Goal: Task Accomplishment & Management: Use online tool/utility

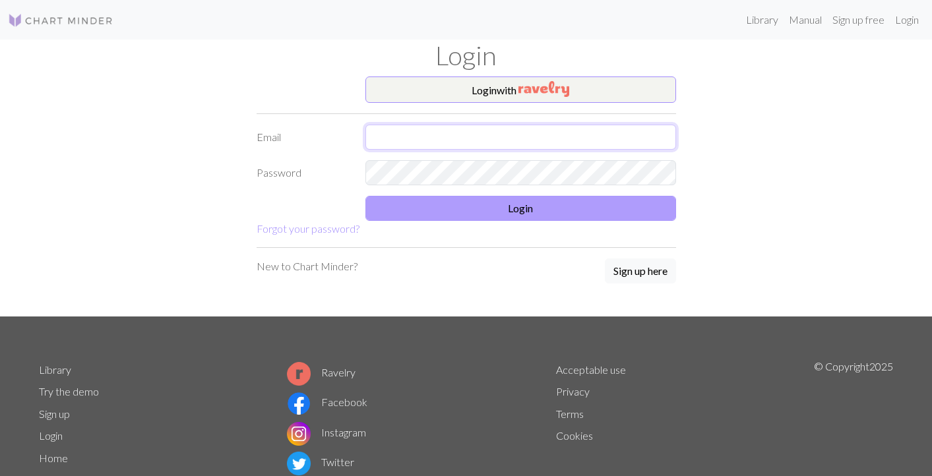
type input "[EMAIL_ADDRESS][DOMAIN_NAME]"
click at [504, 209] on button "Login" at bounding box center [521, 208] width 311 height 25
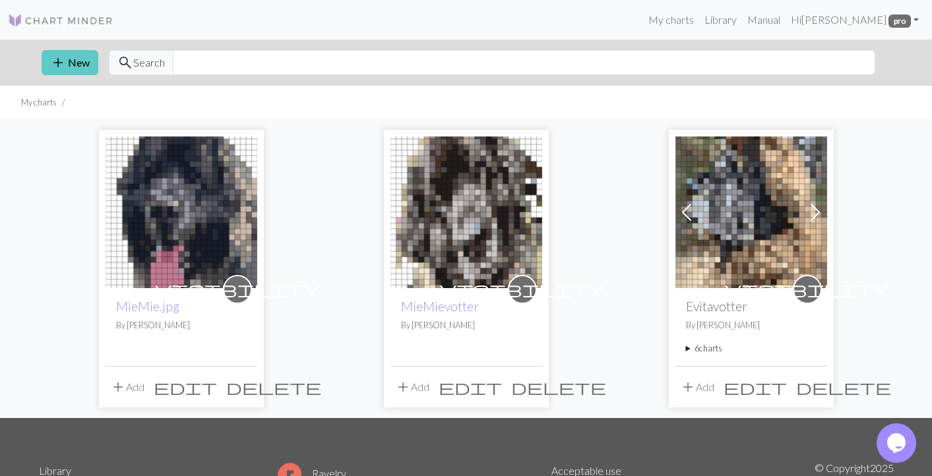
click at [78, 56] on button "add New" at bounding box center [70, 62] width 57 height 25
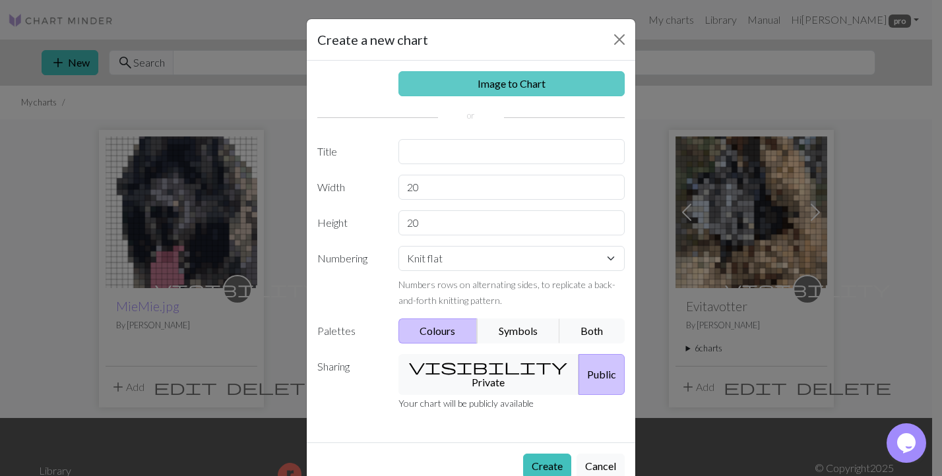
click at [488, 84] on link "Image to Chart" at bounding box center [512, 83] width 227 height 25
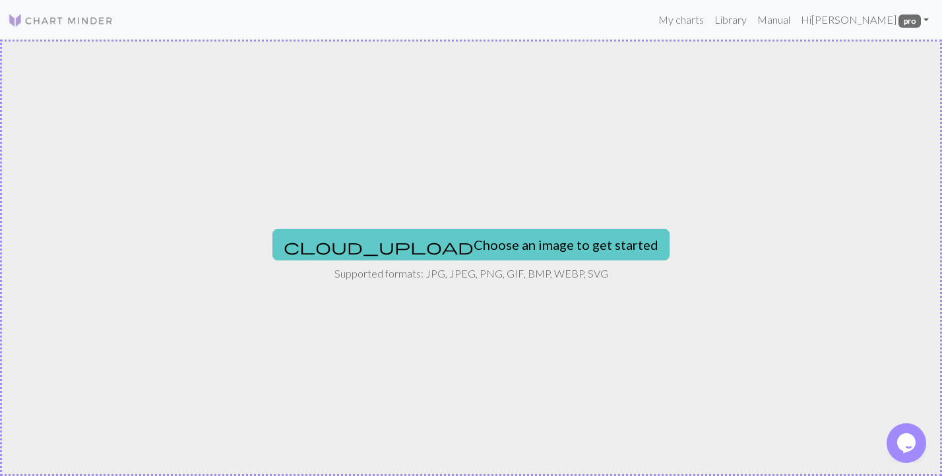
click at [464, 252] on button "cloud_upload Choose an image to get started" at bounding box center [471, 245] width 397 height 32
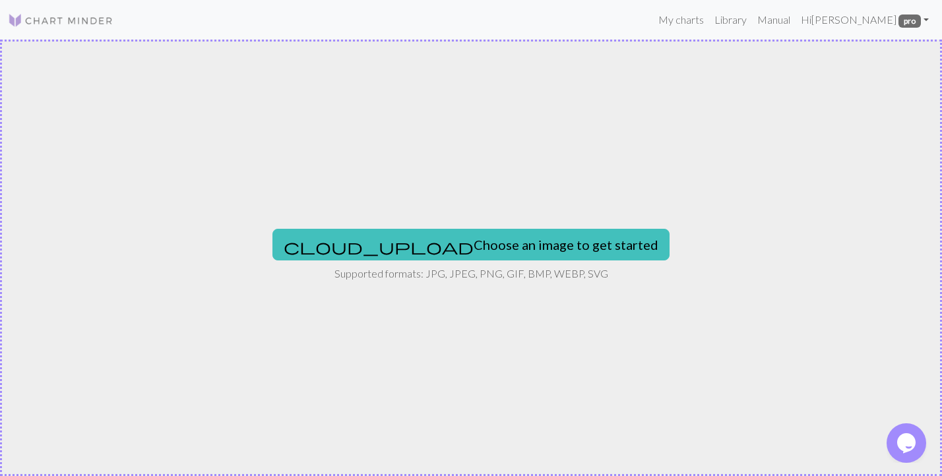
type input "C:\fakepath\1000007327.png"
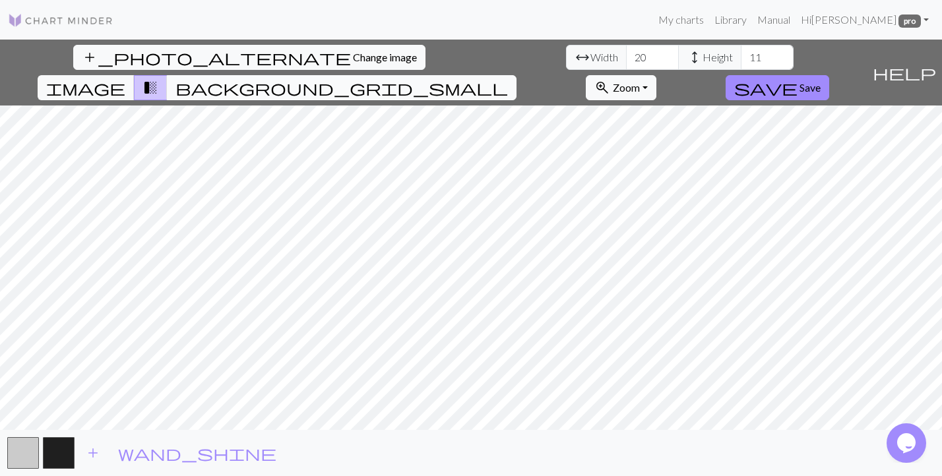
click at [517, 75] on button "background_grid_small" at bounding box center [342, 87] width 350 height 25
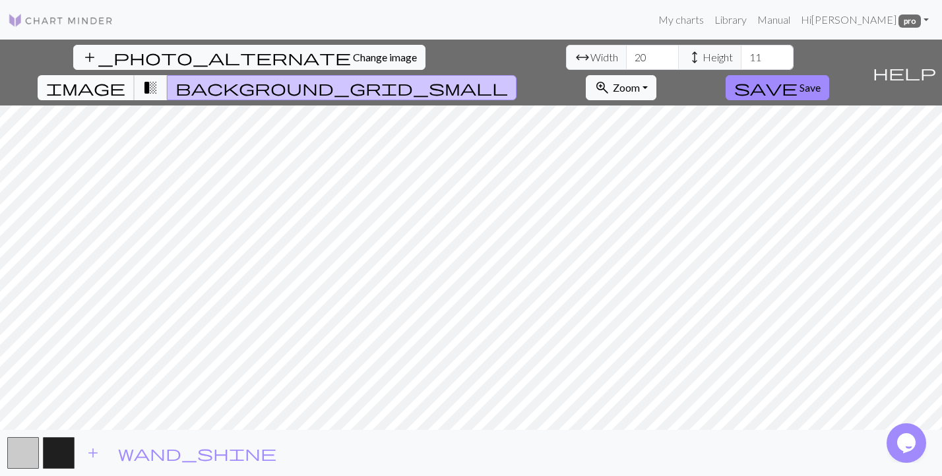
click at [125, 79] on span "image" at bounding box center [85, 88] width 79 height 18
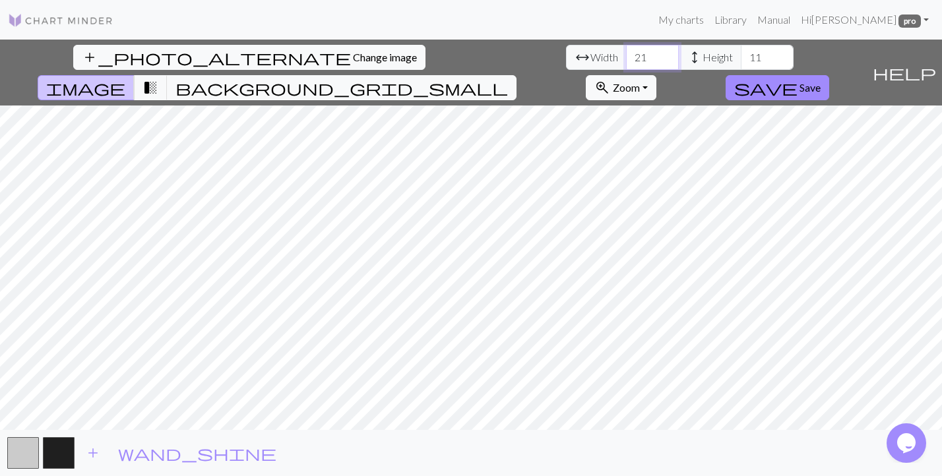
click at [626, 52] on input "21" at bounding box center [652, 57] width 53 height 25
click at [626, 52] on input "22" at bounding box center [652, 57] width 53 height 25
click at [626, 52] on input "23" at bounding box center [652, 57] width 53 height 25
click at [626, 52] on input "24" at bounding box center [652, 57] width 53 height 25
click at [626, 52] on input "25" at bounding box center [652, 57] width 53 height 25
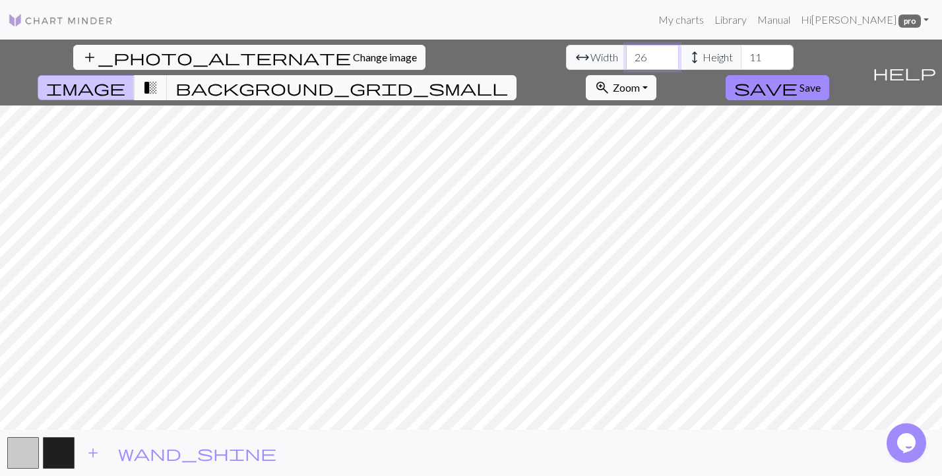
click at [626, 52] on input "26" at bounding box center [652, 57] width 53 height 25
type input "27"
click at [626, 52] on input "27" at bounding box center [652, 57] width 53 height 25
click at [741, 54] on input "12" at bounding box center [767, 57] width 53 height 25
click at [741, 54] on input "13" at bounding box center [767, 57] width 53 height 25
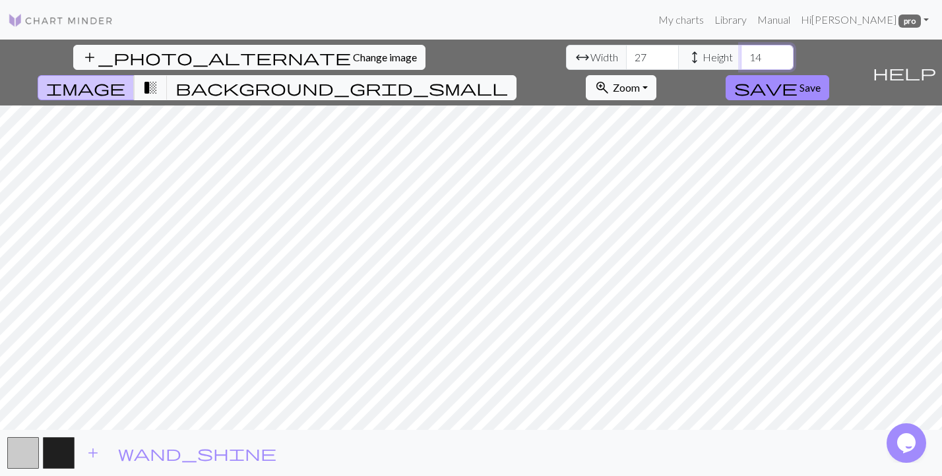
click at [741, 54] on input "14" at bounding box center [767, 57] width 53 height 25
click at [741, 54] on input "15" at bounding box center [767, 57] width 53 height 25
click at [741, 54] on input "16" at bounding box center [767, 57] width 53 height 25
click at [741, 54] on input "17" at bounding box center [767, 57] width 53 height 25
click at [741, 54] on input "18" at bounding box center [767, 57] width 53 height 25
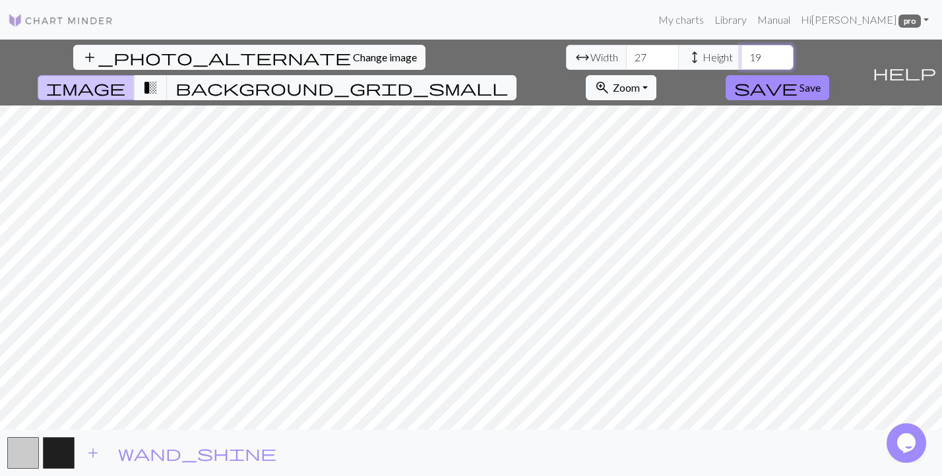
click at [741, 54] on input "19" at bounding box center [767, 57] width 53 height 25
click at [741, 54] on input "20" at bounding box center [767, 57] width 53 height 25
click at [741, 54] on input "21" at bounding box center [767, 57] width 53 height 25
click at [741, 54] on input "22" at bounding box center [767, 57] width 53 height 25
click at [741, 54] on input "23" at bounding box center [767, 57] width 53 height 25
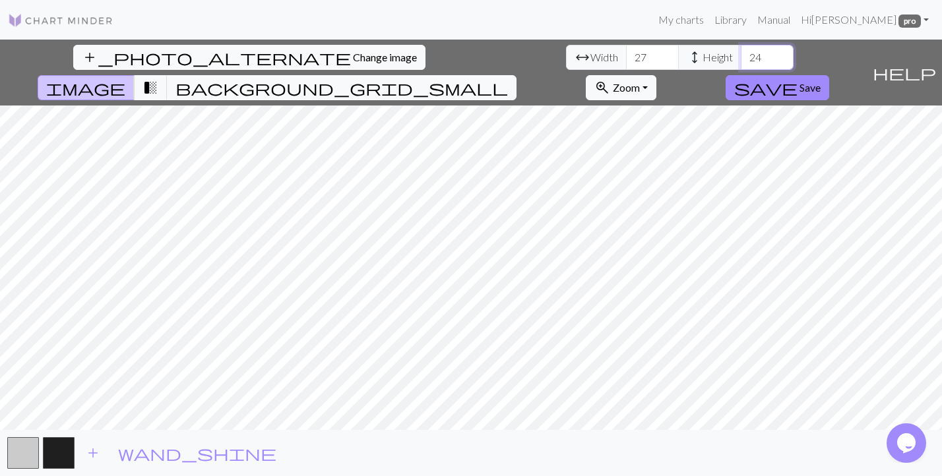
click at [741, 54] on input "24" at bounding box center [767, 57] width 53 height 25
click at [741, 54] on input "25" at bounding box center [767, 57] width 53 height 25
click at [741, 54] on input "26" at bounding box center [767, 57] width 53 height 25
click at [741, 54] on input "27" at bounding box center [767, 57] width 53 height 25
click at [741, 54] on input "28" at bounding box center [767, 57] width 53 height 25
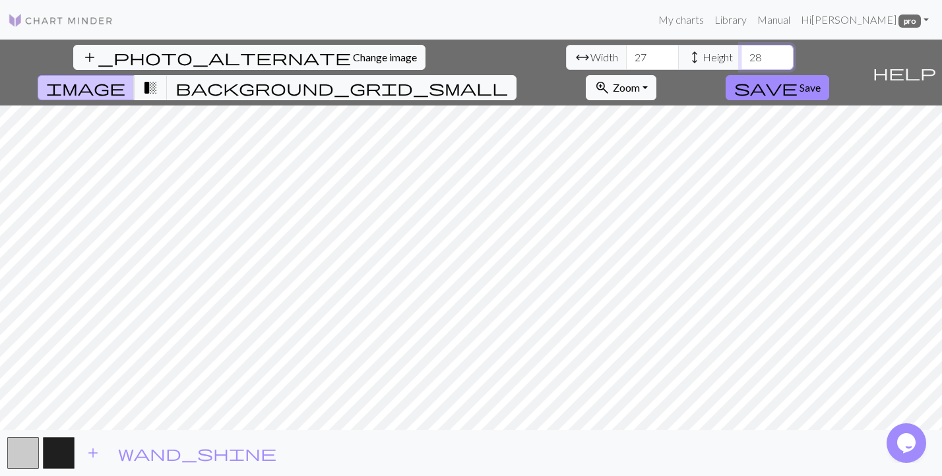
click at [741, 54] on input "29" at bounding box center [767, 57] width 53 height 25
click at [741, 54] on input "30" at bounding box center [767, 57] width 53 height 25
click at [741, 54] on input "31" at bounding box center [767, 57] width 53 height 25
click at [741, 54] on input "32" at bounding box center [767, 57] width 53 height 25
click at [741, 54] on input "33" at bounding box center [767, 57] width 53 height 25
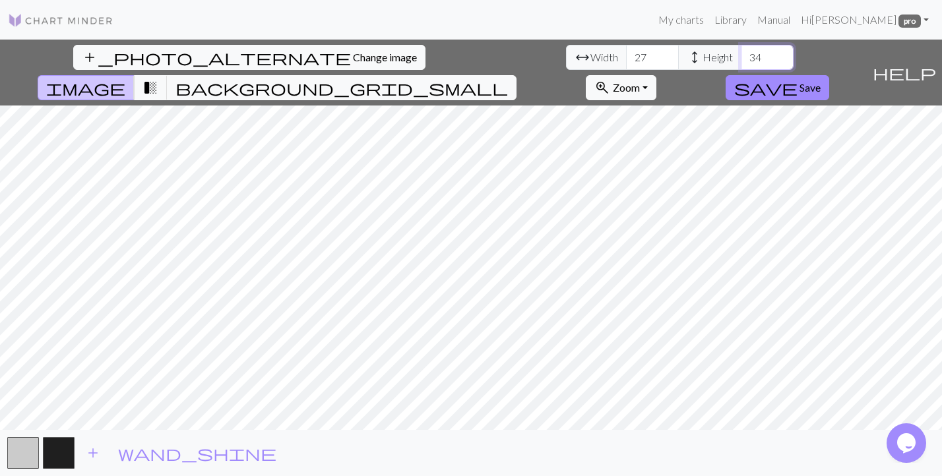
click at [741, 54] on input "34" at bounding box center [767, 57] width 53 height 25
click at [741, 54] on input "35" at bounding box center [767, 57] width 53 height 25
click at [741, 54] on input "36" at bounding box center [767, 57] width 53 height 25
click at [741, 54] on input "37" at bounding box center [767, 57] width 53 height 25
type input "38"
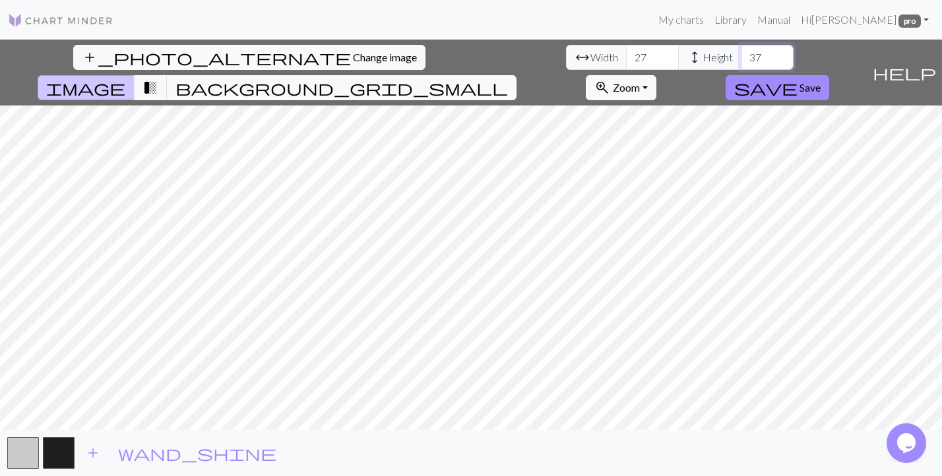
click at [741, 54] on input "38" at bounding box center [767, 57] width 53 height 25
click at [508, 79] on span "background_grid_small" at bounding box center [342, 88] width 333 height 18
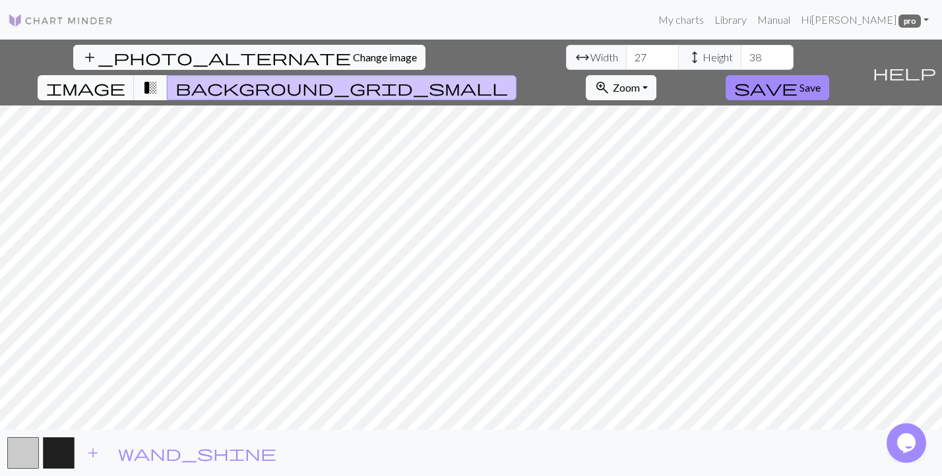
click at [168, 75] on button "transition_fade" at bounding box center [151, 87] width 34 height 25
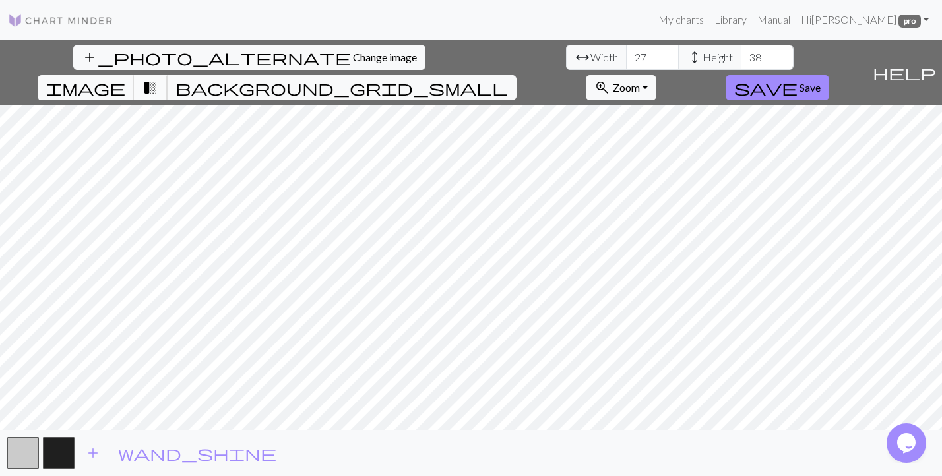
click at [158, 79] on span "transition_fade" at bounding box center [151, 88] width 16 height 18
click at [125, 79] on span "image" at bounding box center [85, 88] width 79 height 18
click at [158, 79] on span "transition_fade" at bounding box center [151, 88] width 16 height 18
click at [99, 451] on span "add" at bounding box center [93, 453] width 16 height 18
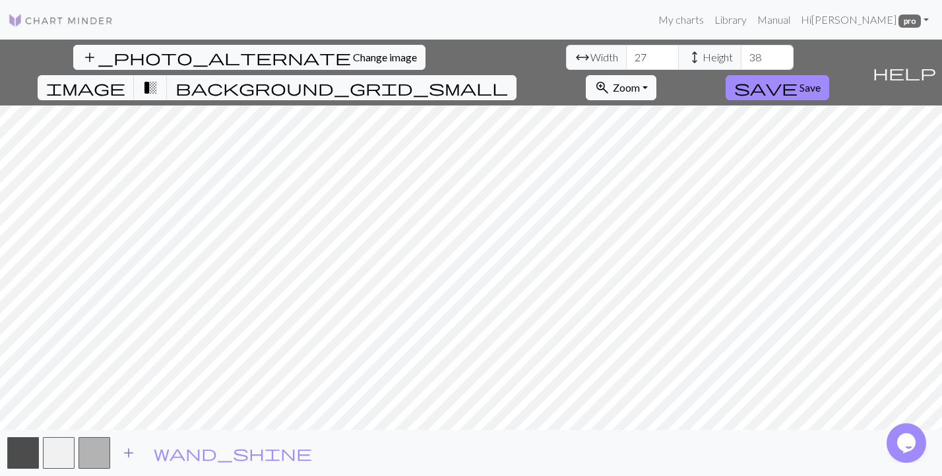
click at [133, 449] on span "add" at bounding box center [129, 453] width 16 height 18
click at [163, 451] on span "add" at bounding box center [164, 453] width 16 height 18
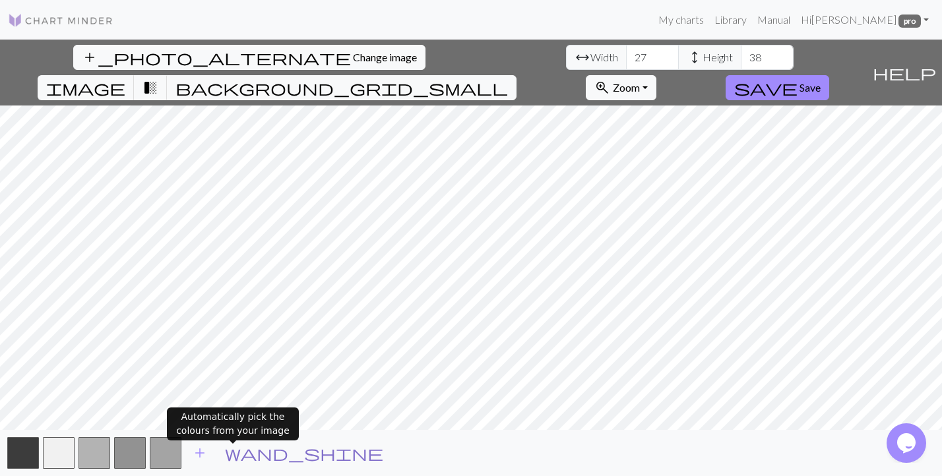
click at [237, 447] on span "wand_shine" at bounding box center [304, 453] width 158 height 18
click at [234, 451] on span "wand_shine" at bounding box center [304, 453] width 158 height 18
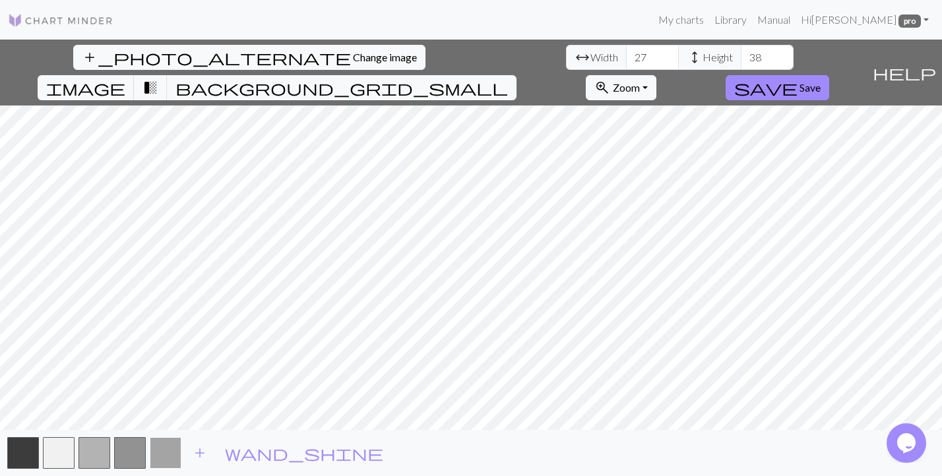
click at [158, 455] on button "button" at bounding box center [166, 454] width 32 height 32
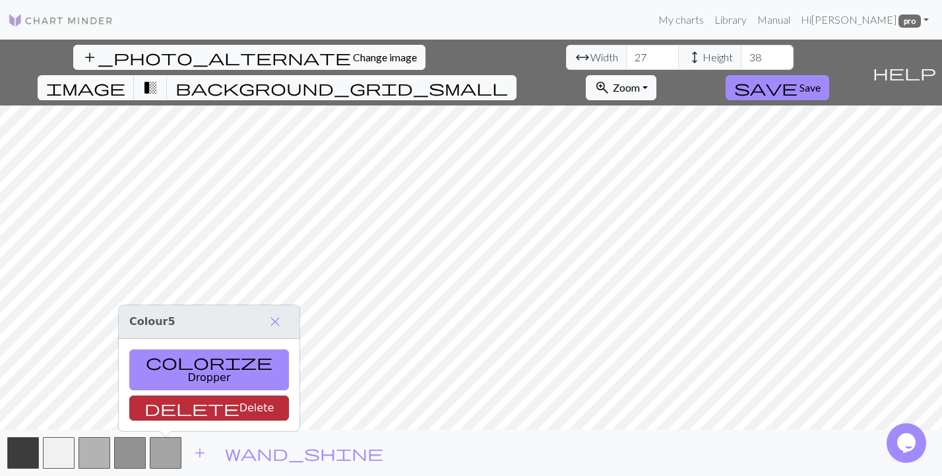
click at [172, 407] on button "delete Delete" at bounding box center [209, 408] width 160 height 25
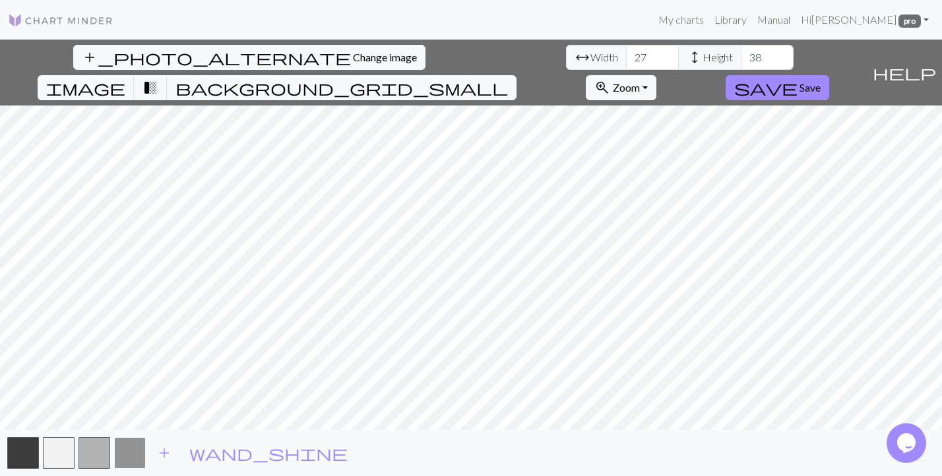
click at [129, 455] on button "button" at bounding box center [130, 454] width 32 height 32
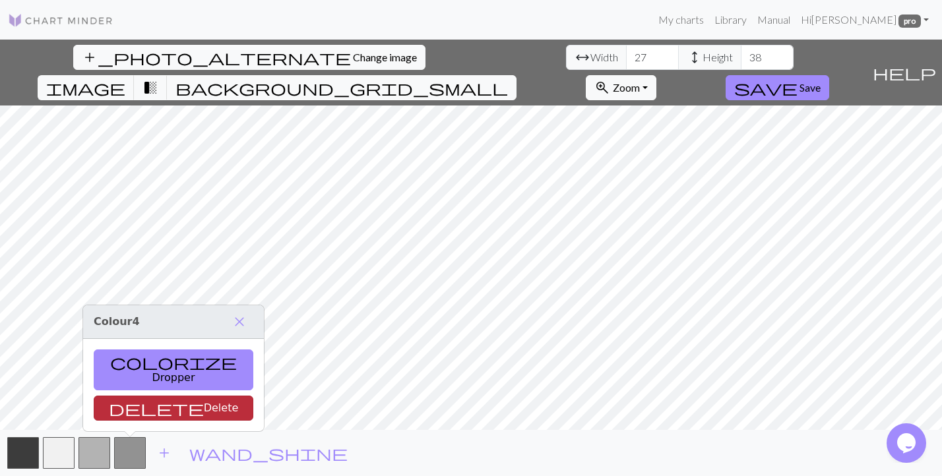
click at [146, 407] on button "delete Delete" at bounding box center [174, 408] width 160 height 25
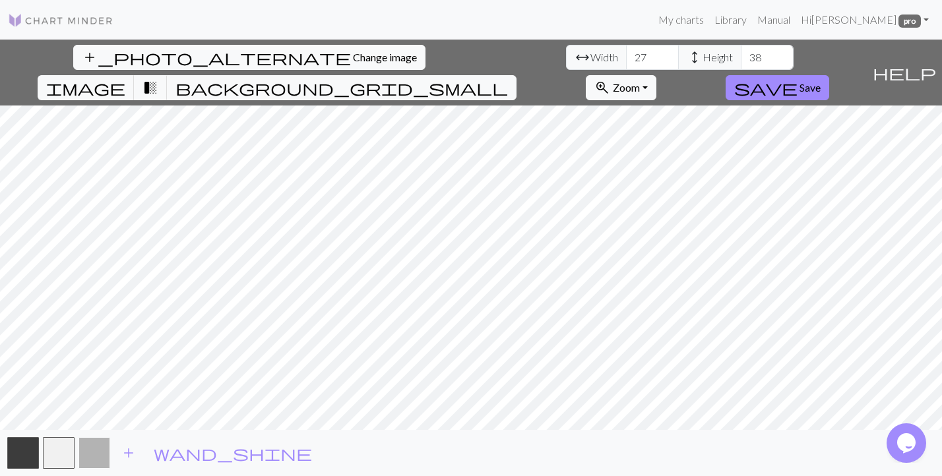
click at [98, 450] on button "button" at bounding box center [95, 454] width 32 height 32
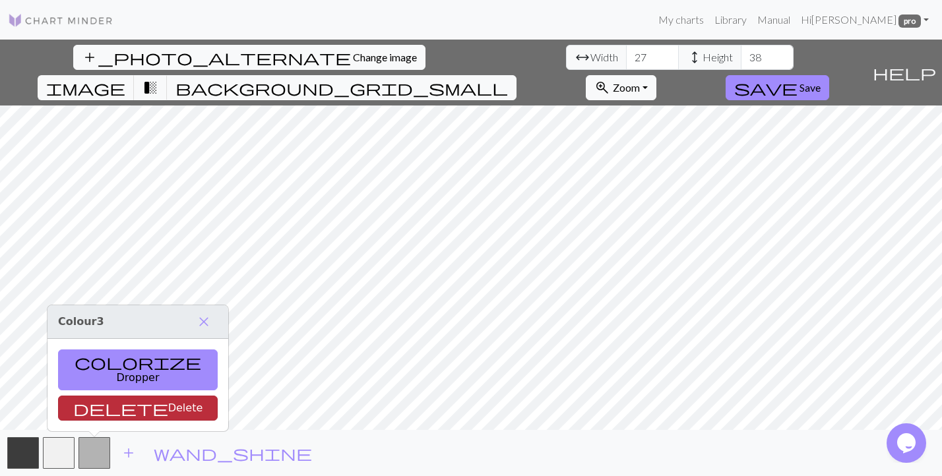
click at [117, 402] on button "delete Delete" at bounding box center [138, 408] width 160 height 25
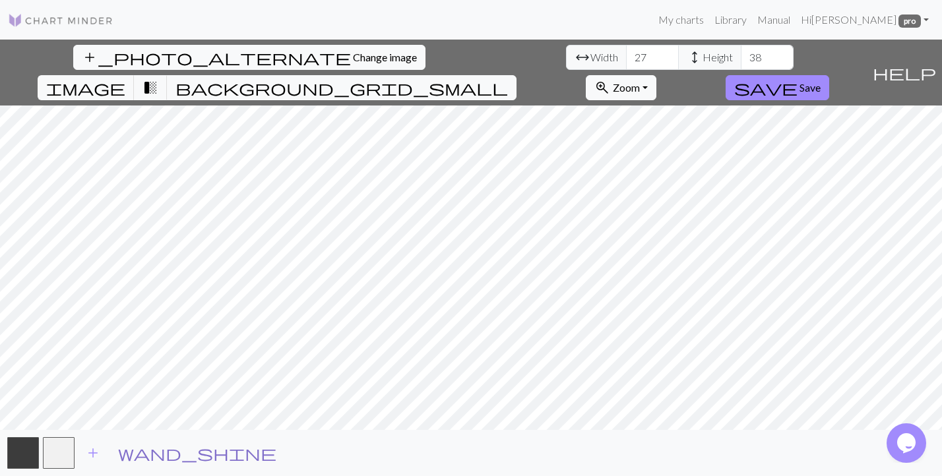
click at [127, 458] on span "wand_shine" at bounding box center [197, 453] width 158 height 18
click at [137, 456] on button "wand_shine" at bounding box center [198, 453] width 176 height 25
click at [95, 455] on span "add" at bounding box center [93, 453] width 16 height 18
click at [131, 452] on span "add" at bounding box center [129, 453] width 16 height 18
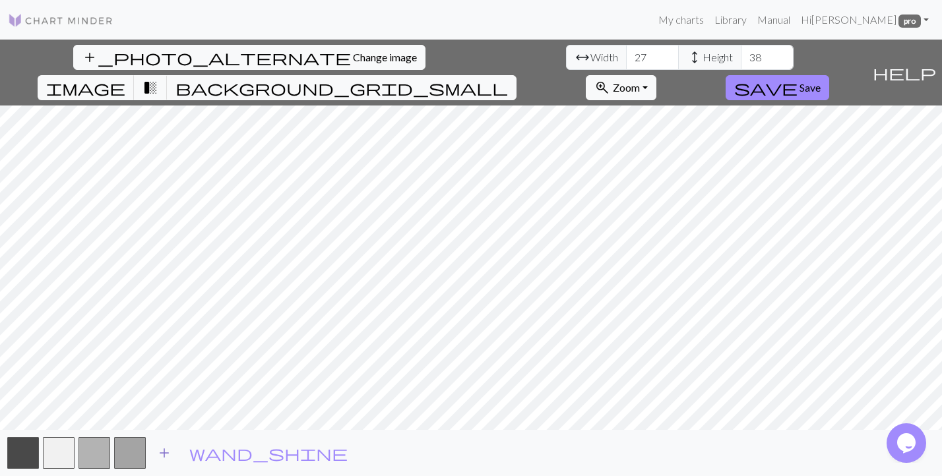
click at [168, 447] on span "add" at bounding box center [164, 453] width 16 height 18
click at [201, 452] on span "add" at bounding box center [200, 453] width 16 height 18
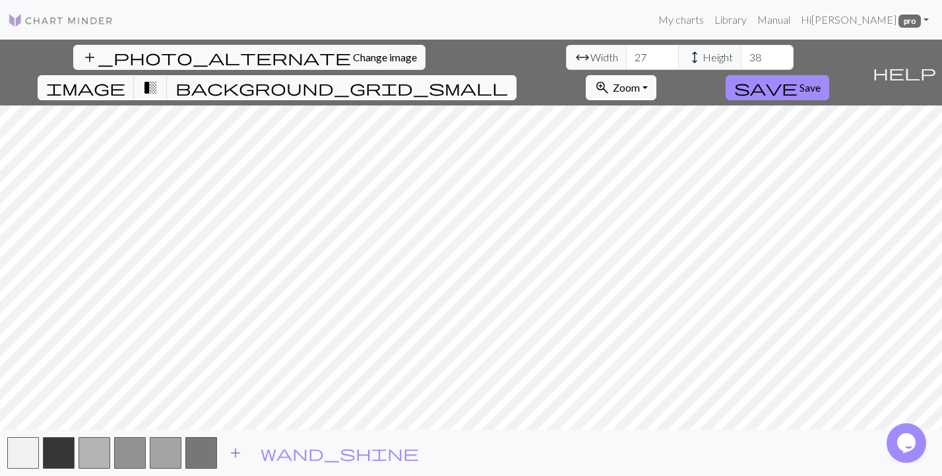
click at [242, 453] on span "add" at bounding box center [236, 453] width 16 height 18
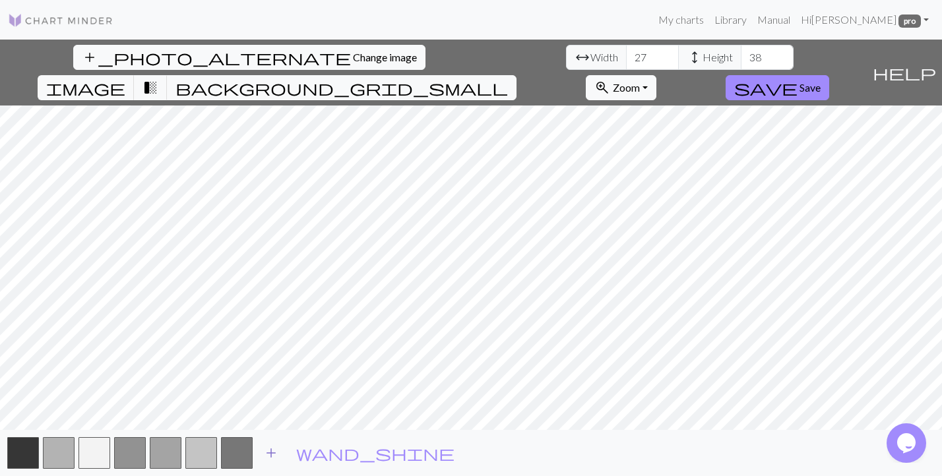
click at [275, 454] on span "add" at bounding box center [271, 453] width 16 height 18
click at [304, 453] on span "add" at bounding box center [307, 453] width 16 height 18
click at [341, 456] on span "add" at bounding box center [343, 453] width 16 height 18
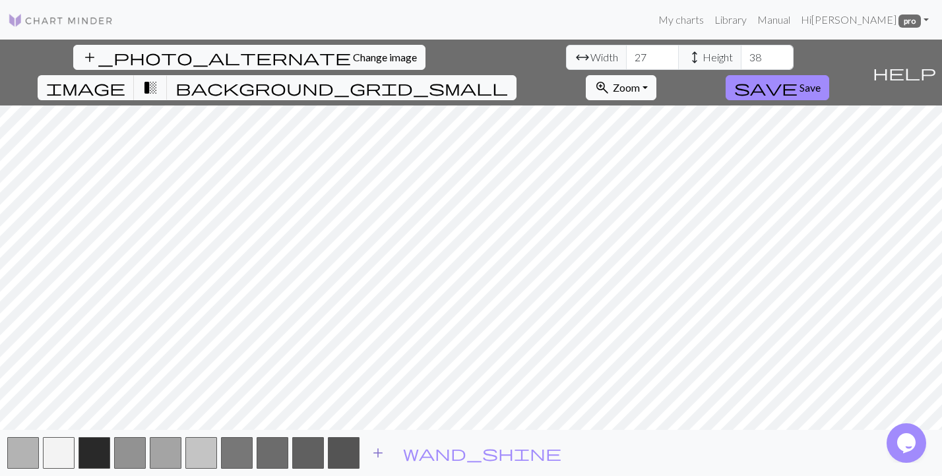
click at [388, 455] on button "add" at bounding box center [378, 453] width 33 height 25
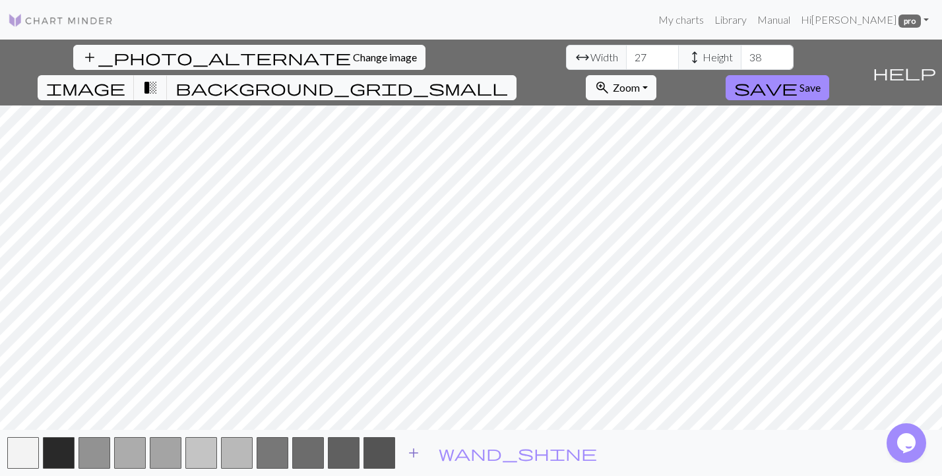
click at [412, 455] on span "add" at bounding box center [414, 453] width 16 height 18
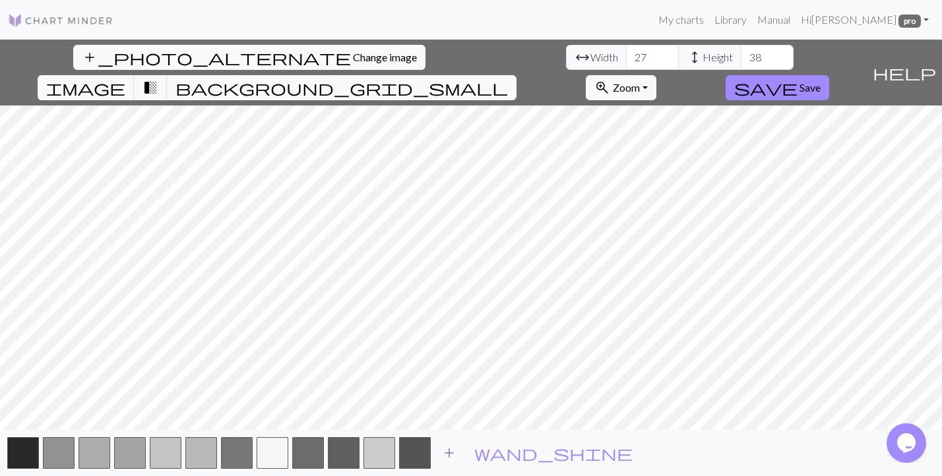
click at [447, 454] on span "add" at bounding box center [449, 453] width 16 height 18
click at [488, 450] on span "add" at bounding box center [485, 453] width 16 height 18
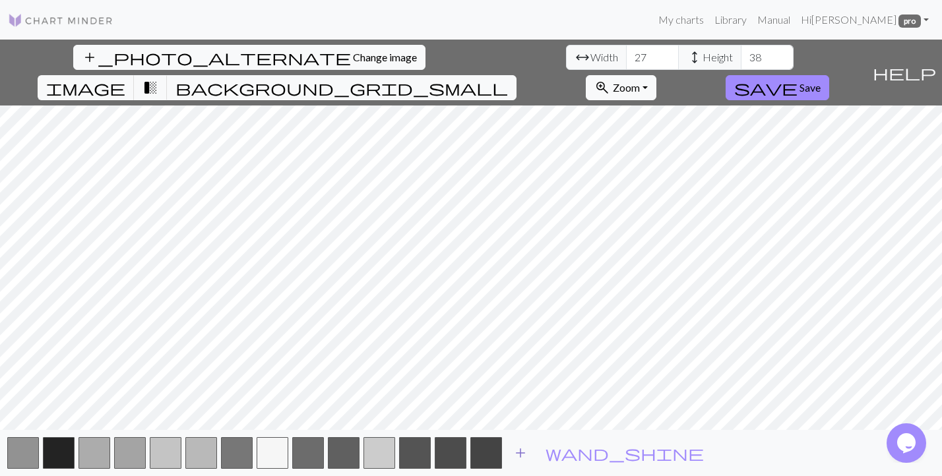
click at [521, 450] on span "add" at bounding box center [521, 453] width 16 height 18
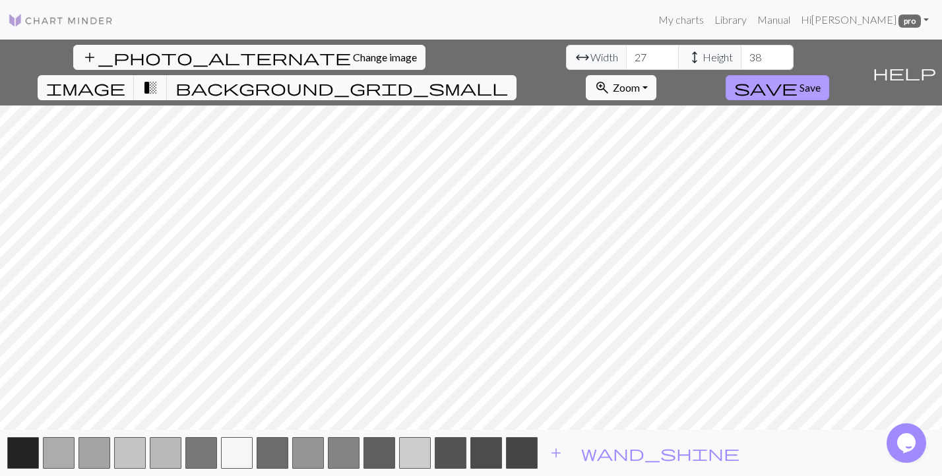
click at [821, 81] on span "Save" at bounding box center [810, 87] width 21 height 13
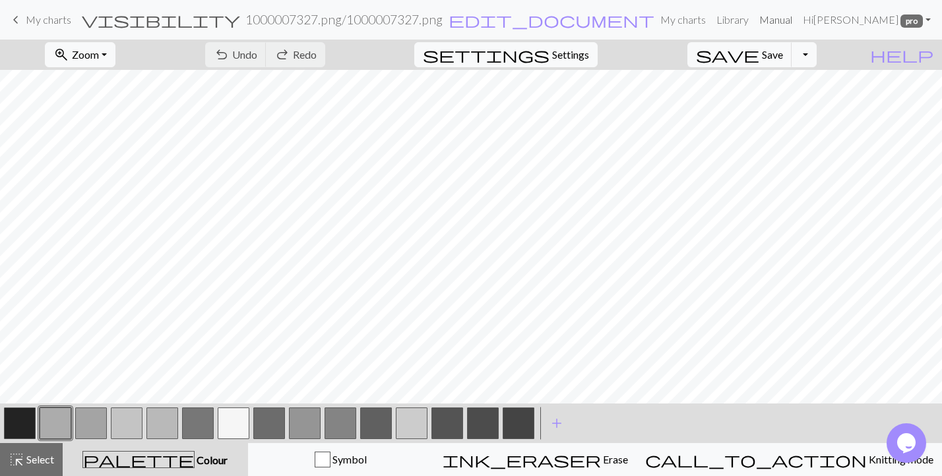
scroll to position [107, 0]
click at [57, 22] on span "My charts" at bounding box center [49, 19] width 46 height 13
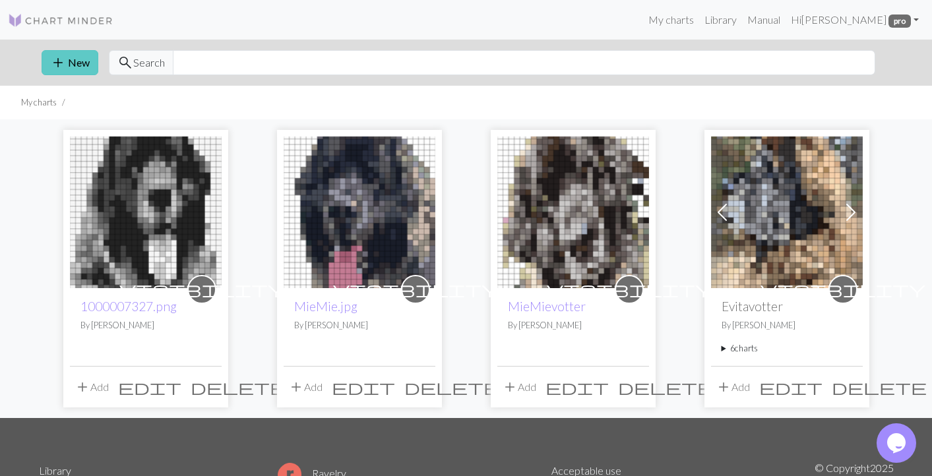
click at [80, 62] on button "add New" at bounding box center [70, 62] width 57 height 25
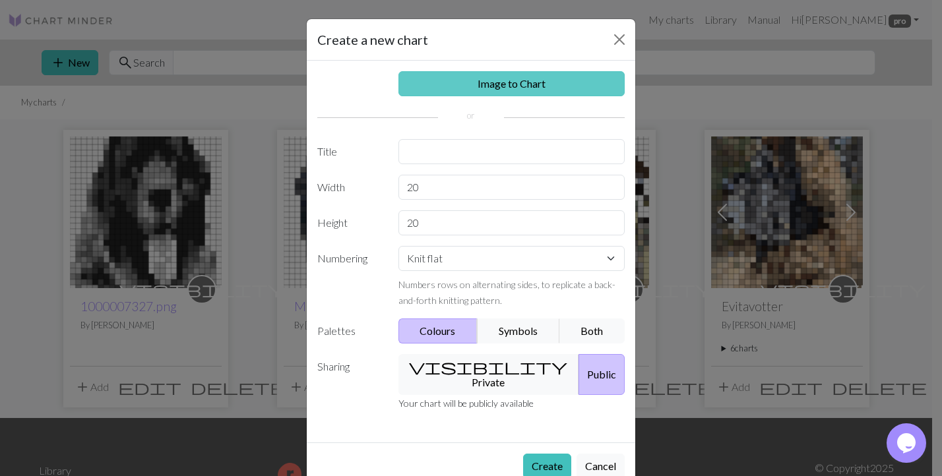
click at [494, 81] on link "Image to Chart" at bounding box center [512, 83] width 227 height 25
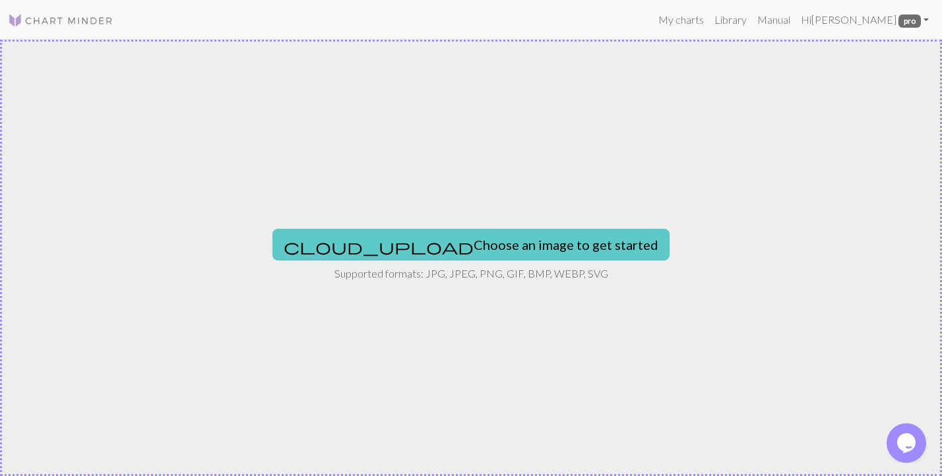
click at [440, 243] on button "cloud_upload Choose an image to get started" at bounding box center [471, 245] width 397 height 32
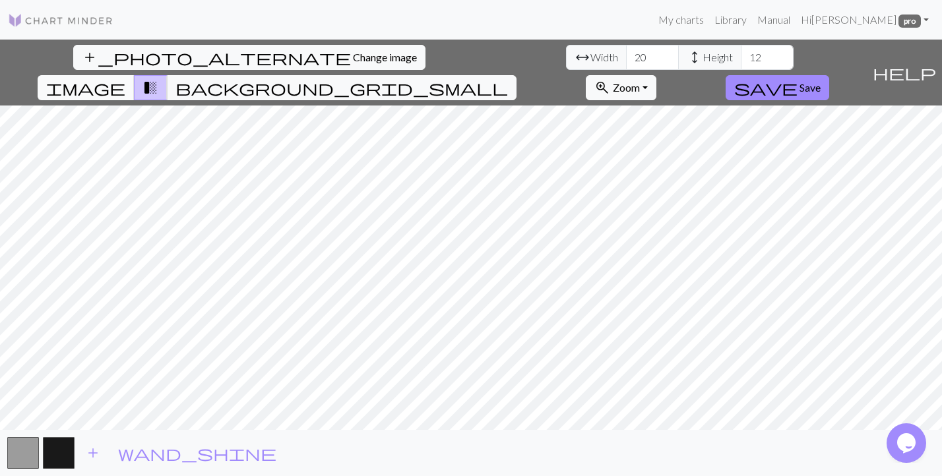
click at [125, 79] on span "image" at bounding box center [85, 88] width 79 height 18
click at [626, 53] on input "21" at bounding box center [652, 57] width 53 height 25
click at [626, 53] on input "22" at bounding box center [652, 57] width 53 height 25
click at [626, 53] on input "23" at bounding box center [652, 57] width 53 height 25
click at [626, 53] on input "24" at bounding box center [652, 57] width 53 height 25
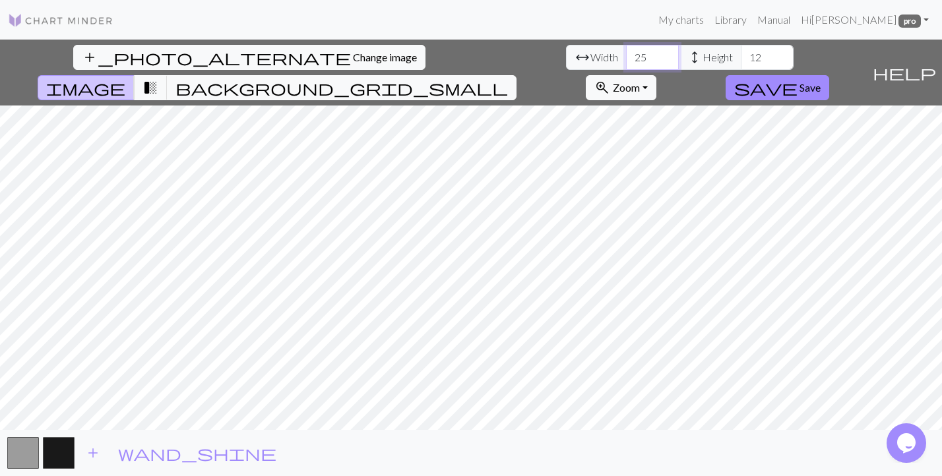
click at [626, 53] on input "25" at bounding box center [652, 57] width 53 height 25
click at [626, 53] on input "26" at bounding box center [652, 57] width 53 height 25
click at [626, 53] on input "27" at bounding box center [652, 57] width 53 height 25
click at [626, 53] on input "28" at bounding box center [652, 57] width 53 height 25
click at [626, 53] on input "29" at bounding box center [652, 57] width 53 height 25
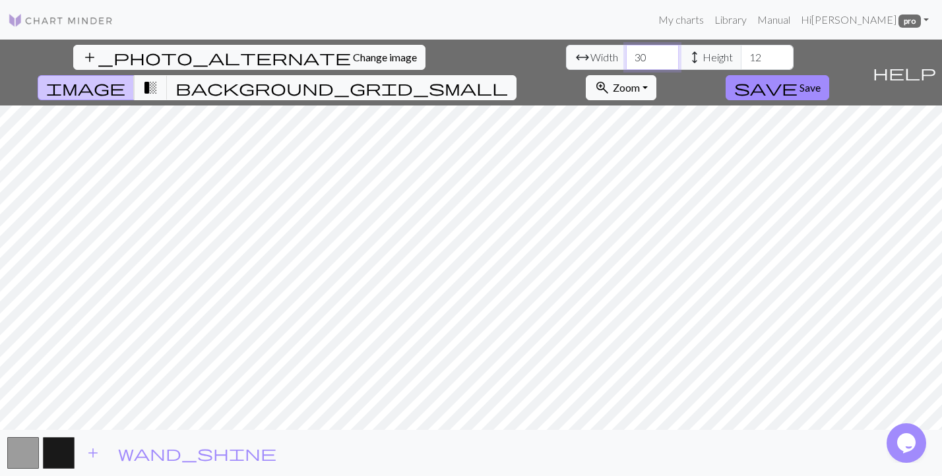
click at [626, 53] on input "30" at bounding box center [652, 57] width 53 height 25
click at [626, 53] on input "31" at bounding box center [652, 57] width 53 height 25
click at [626, 53] on input "32" at bounding box center [652, 57] width 53 height 25
click at [626, 53] on input "33" at bounding box center [652, 57] width 53 height 25
click at [626, 53] on input "34" at bounding box center [652, 57] width 53 height 25
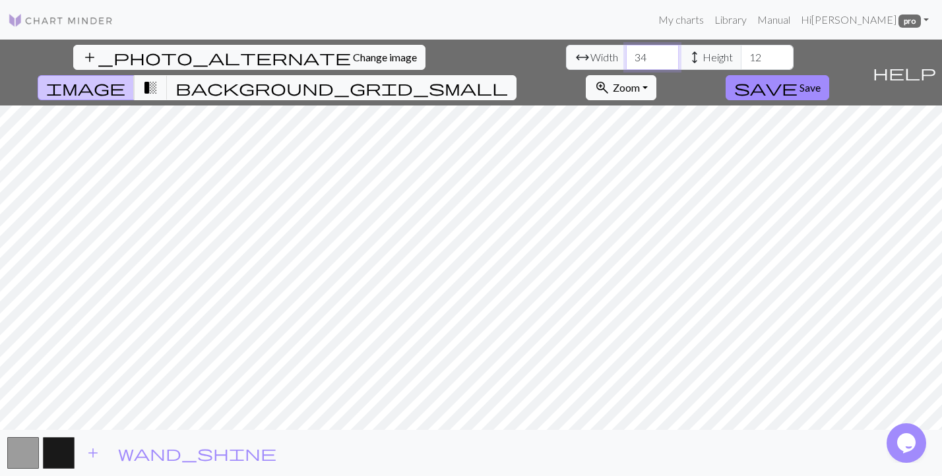
click at [626, 53] on input "35" at bounding box center [652, 57] width 53 height 25
click at [626, 53] on input "36" at bounding box center [652, 57] width 53 height 25
click at [626, 53] on input "37" at bounding box center [652, 57] width 53 height 25
click at [626, 53] on input "38" at bounding box center [652, 57] width 53 height 25
click at [626, 53] on input "39" at bounding box center [652, 57] width 53 height 25
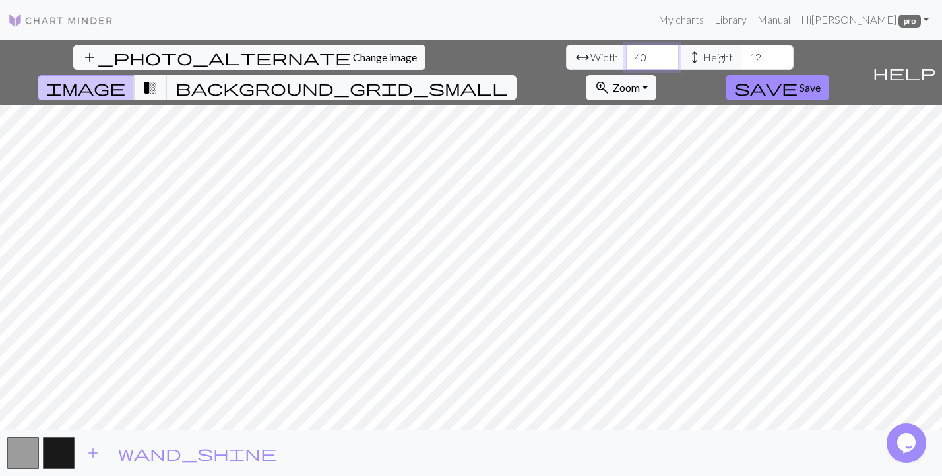
click at [626, 53] on input "40" at bounding box center [652, 57] width 53 height 25
click at [626, 53] on input "41" at bounding box center [652, 57] width 53 height 25
click at [626, 53] on input "42" at bounding box center [652, 57] width 53 height 25
click at [626, 53] on input "43" at bounding box center [652, 57] width 53 height 25
click at [626, 53] on input "44" at bounding box center [652, 57] width 53 height 25
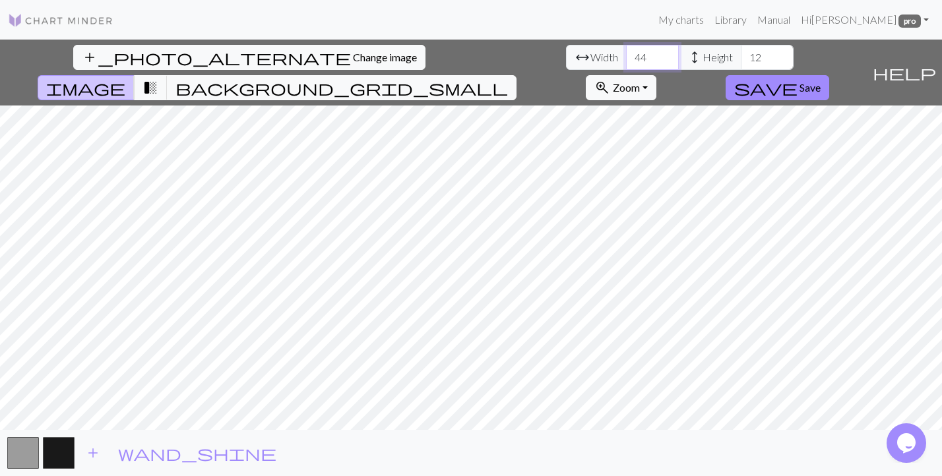
click at [626, 53] on input "45" at bounding box center [652, 57] width 53 height 25
click at [626, 53] on input "46" at bounding box center [652, 57] width 53 height 25
click at [626, 53] on input "47" at bounding box center [652, 57] width 53 height 25
click at [626, 53] on input "48" at bounding box center [652, 57] width 53 height 25
click at [626, 53] on input "49" at bounding box center [652, 57] width 53 height 25
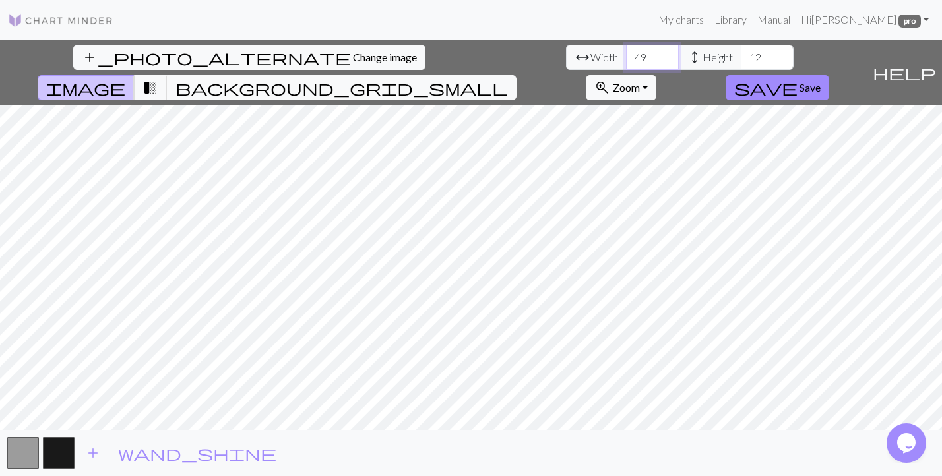
click at [626, 53] on input "50" at bounding box center [652, 57] width 53 height 25
click at [626, 53] on input "51" at bounding box center [652, 57] width 53 height 25
click at [626, 53] on input "52" at bounding box center [652, 57] width 53 height 25
click at [626, 53] on input "53" at bounding box center [652, 57] width 53 height 25
click at [626, 53] on input "54" at bounding box center [652, 57] width 53 height 25
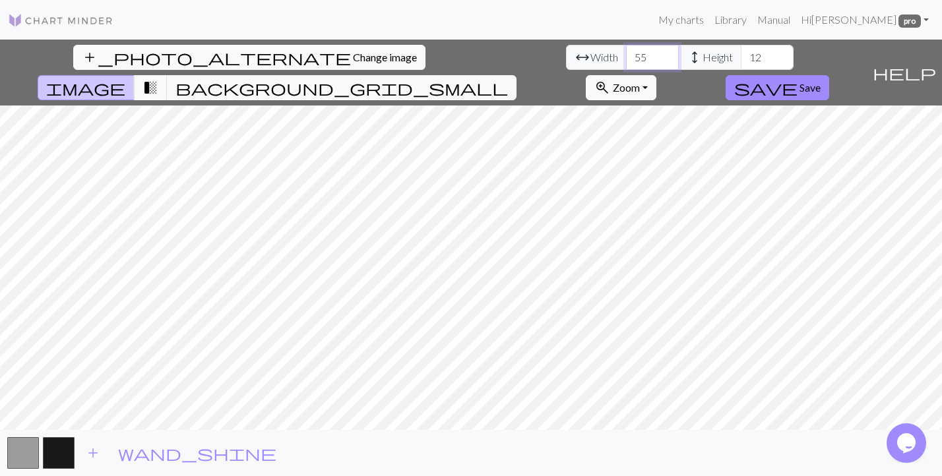
click at [626, 53] on input "55" at bounding box center [652, 57] width 53 height 25
click at [626, 53] on input "56" at bounding box center [652, 57] width 53 height 25
click at [626, 53] on input "57" at bounding box center [652, 57] width 53 height 25
click at [626, 53] on input "58" at bounding box center [652, 57] width 53 height 25
click at [626, 53] on input "59" at bounding box center [652, 57] width 53 height 25
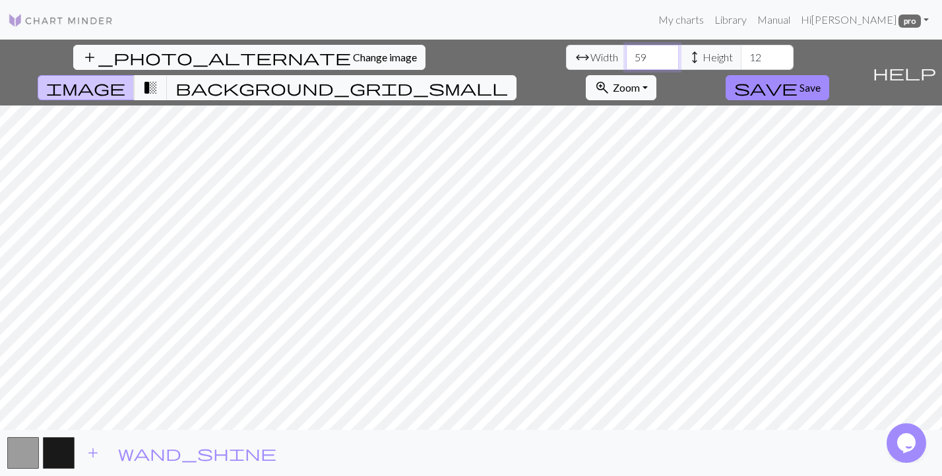
click at [626, 53] on input "60" at bounding box center [652, 57] width 53 height 25
click at [626, 53] on input "61" at bounding box center [652, 57] width 53 height 25
click at [626, 53] on input "62" at bounding box center [652, 57] width 53 height 25
click at [626, 53] on input "63" at bounding box center [652, 57] width 53 height 25
click at [626, 53] on input "64" at bounding box center [652, 57] width 53 height 25
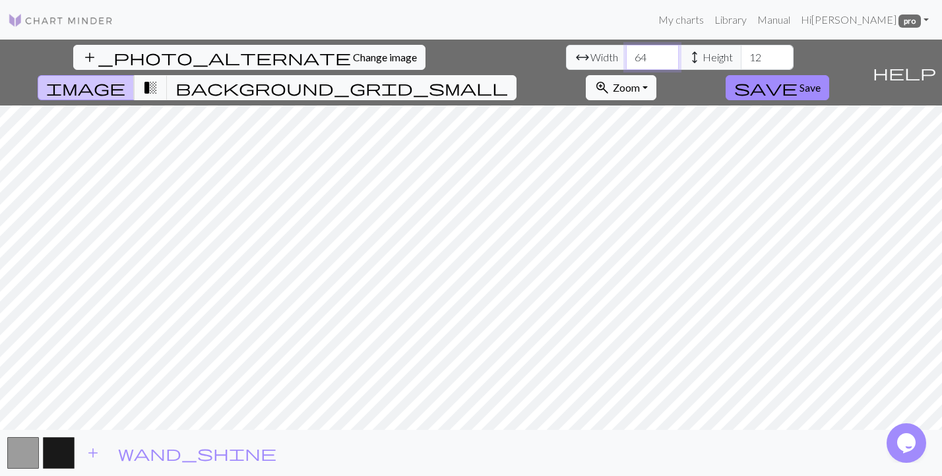
click at [626, 53] on input "65" at bounding box center [652, 57] width 53 height 25
type input "66"
click at [626, 53] on input "66" at bounding box center [652, 57] width 53 height 25
click at [741, 52] on input "13" at bounding box center [767, 57] width 53 height 25
click at [741, 52] on input "14" at bounding box center [767, 57] width 53 height 25
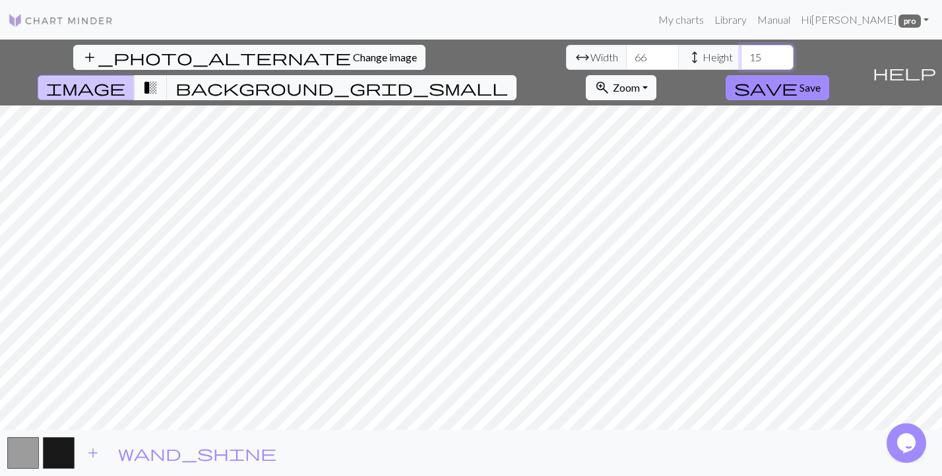
click at [741, 52] on input "15" at bounding box center [767, 57] width 53 height 25
click at [741, 52] on input "16" at bounding box center [767, 57] width 53 height 25
click at [741, 52] on input "17" at bounding box center [767, 57] width 53 height 25
click at [741, 52] on input "18" at bounding box center [767, 57] width 53 height 25
click at [741, 52] on input "19" at bounding box center [767, 57] width 53 height 25
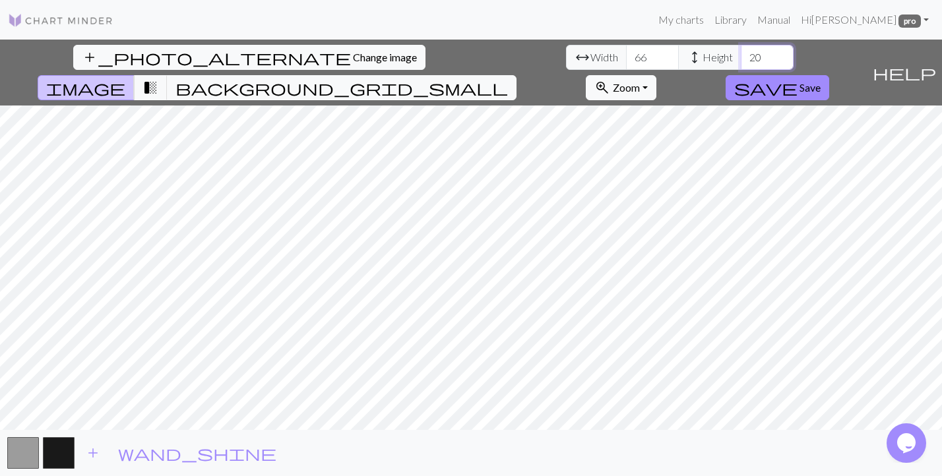
click at [741, 52] on input "20" at bounding box center [767, 57] width 53 height 25
click at [741, 52] on input "21" at bounding box center [767, 57] width 53 height 25
click at [741, 52] on input "22" at bounding box center [767, 57] width 53 height 25
click at [741, 52] on input "23" at bounding box center [767, 57] width 53 height 25
click at [741, 52] on input "24" at bounding box center [767, 57] width 53 height 25
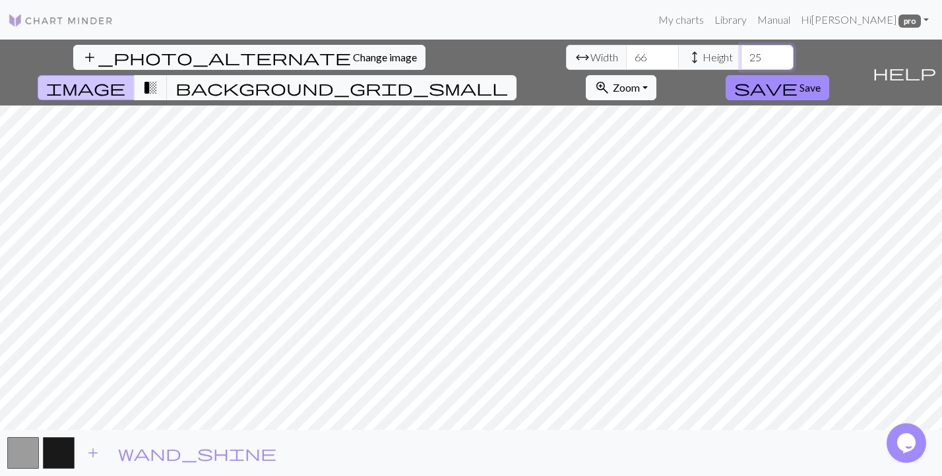
click at [741, 52] on input "25" at bounding box center [767, 57] width 53 height 25
click at [741, 52] on input "26" at bounding box center [767, 57] width 53 height 25
click at [741, 52] on input "27" at bounding box center [767, 57] width 53 height 25
click at [741, 52] on input "28" at bounding box center [767, 57] width 53 height 25
click at [741, 52] on input "29" at bounding box center [767, 57] width 53 height 25
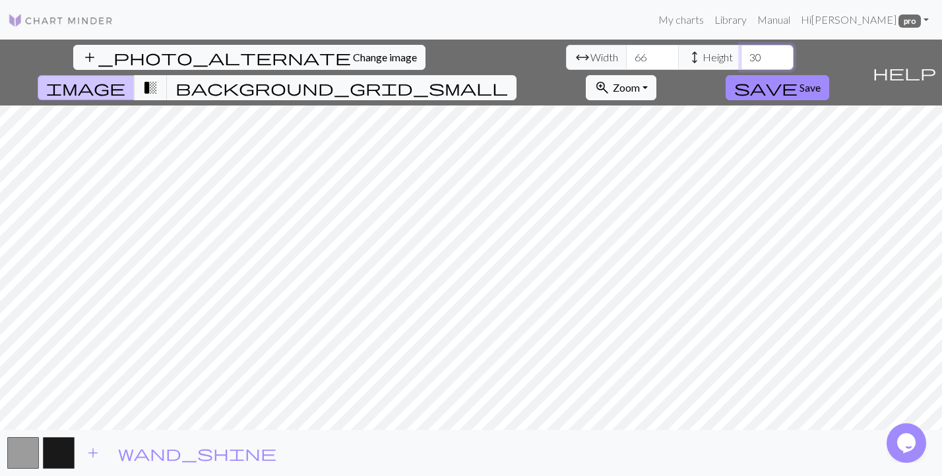
click at [741, 52] on input "30" at bounding box center [767, 57] width 53 height 25
click at [741, 52] on input "31" at bounding box center [767, 57] width 53 height 25
click at [741, 52] on input "32" at bounding box center [767, 57] width 53 height 25
click at [741, 52] on input "33" at bounding box center [767, 57] width 53 height 25
click at [741, 52] on input "34" at bounding box center [767, 57] width 53 height 25
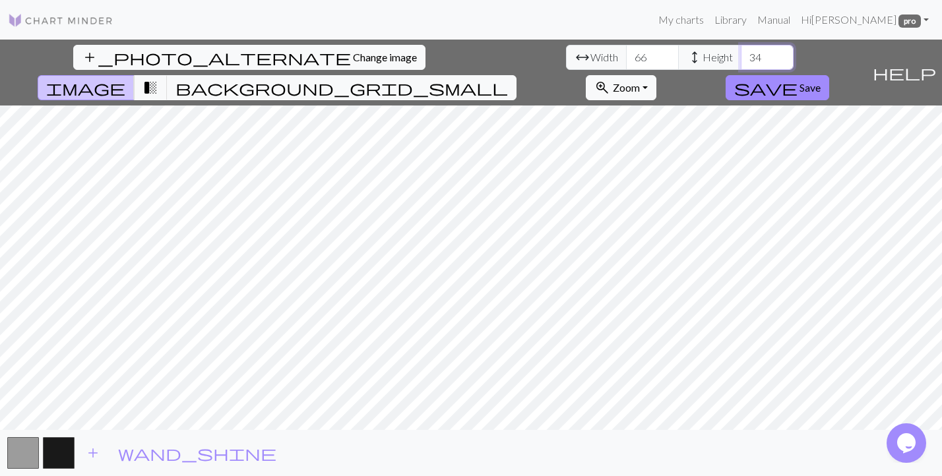
click at [741, 52] on input "35" at bounding box center [767, 57] width 53 height 25
click at [741, 52] on input "36" at bounding box center [767, 57] width 53 height 25
click at [741, 52] on input "37" at bounding box center [767, 57] width 53 height 25
click at [741, 52] on input "38" at bounding box center [767, 57] width 53 height 25
click at [741, 52] on input "39" at bounding box center [767, 57] width 53 height 25
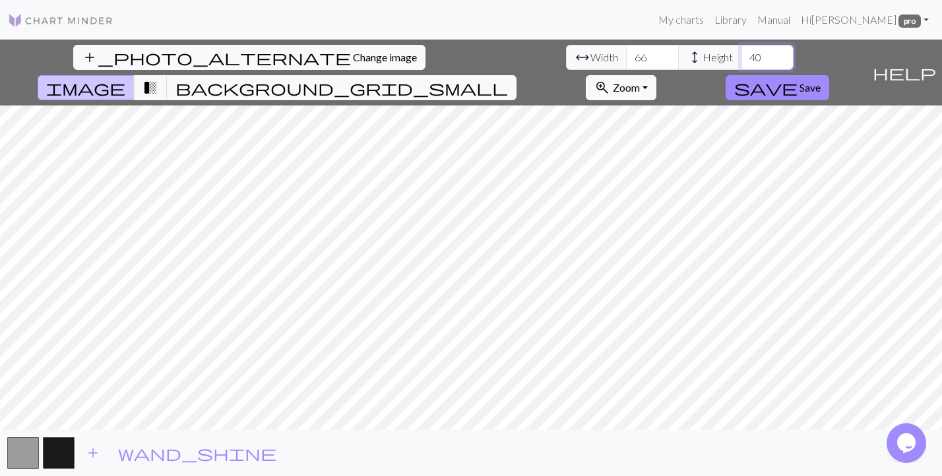
click at [741, 52] on input "40" at bounding box center [767, 57] width 53 height 25
click at [741, 52] on input "41" at bounding box center [767, 57] width 53 height 25
click at [741, 52] on input "42" at bounding box center [767, 57] width 53 height 25
click at [741, 52] on input "43" at bounding box center [767, 57] width 53 height 25
click at [741, 52] on input "44" at bounding box center [767, 57] width 53 height 25
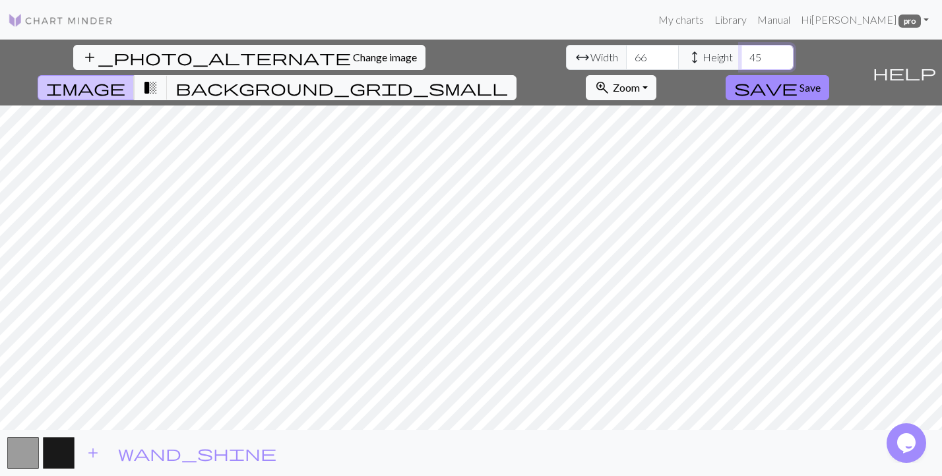
click at [741, 52] on input "45" at bounding box center [767, 57] width 53 height 25
click at [741, 52] on input "46" at bounding box center [767, 57] width 53 height 25
click at [741, 52] on input "47" at bounding box center [767, 57] width 53 height 25
click at [741, 52] on input "48" at bounding box center [767, 57] width 53 height 25
click at [741, 52] on input "49" at bounding box center [767, 57] width 53 height 25
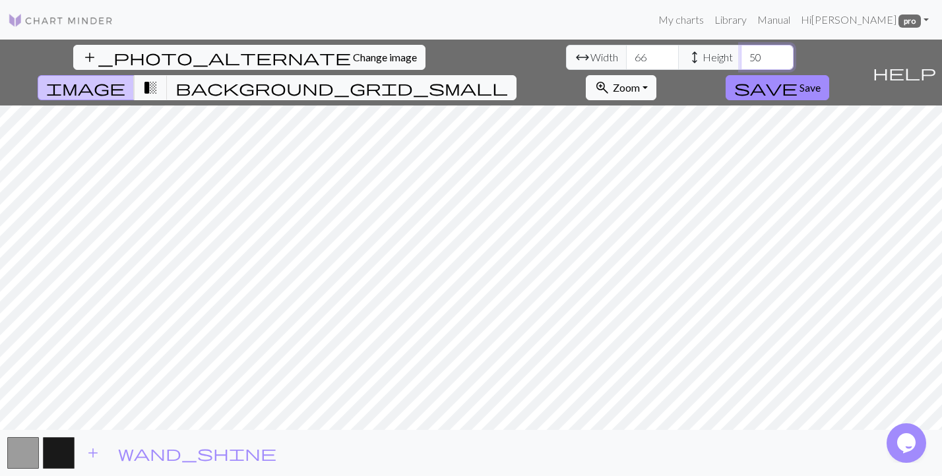
click at [741, 52] on input "50" at bounding box center [767, 57] width 53 height 25
click at [741, 52] on input "51" at bounding box center [767, 57] width 53 height 25
click at [741, 52] on input "52" at bounding box center [767, 57] width 53 height 25
click at [741, 52] on input "53" at bounding box center [767, 57] width 53 height 25
click at [741, 52] on input "54" at bounding box center [767, 57] width 53 height 25
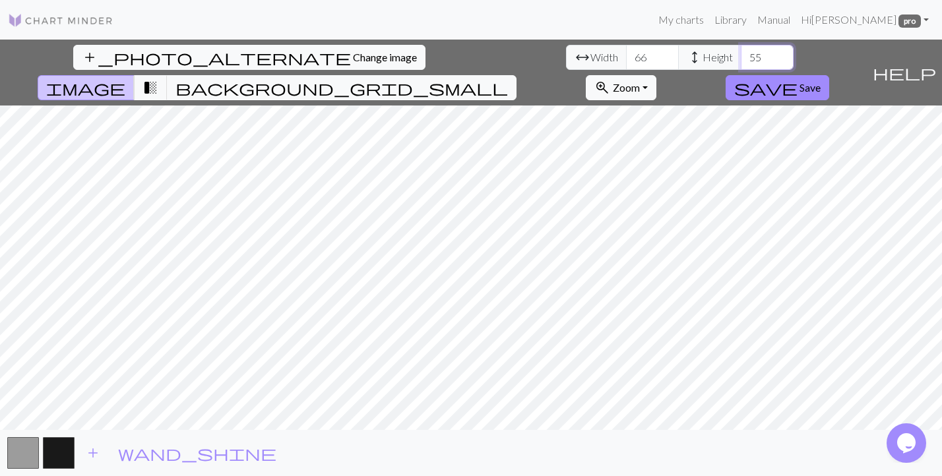
click at [741, 52] on input "55" at bounding box center [767, 57] width 53 height 25
click at [741, 52] on input "56" at bounding box center [767, 57] width 53 height 25
click at [741, 52] on input "57" at bounding box center [767, 57] width 53 height 25
click at [741, 52] on input "58" at bounding box center [767, 57] width 53 height 25
click at [741, 52] on input "59" at bounding box center [767, 57] width 53 height 25
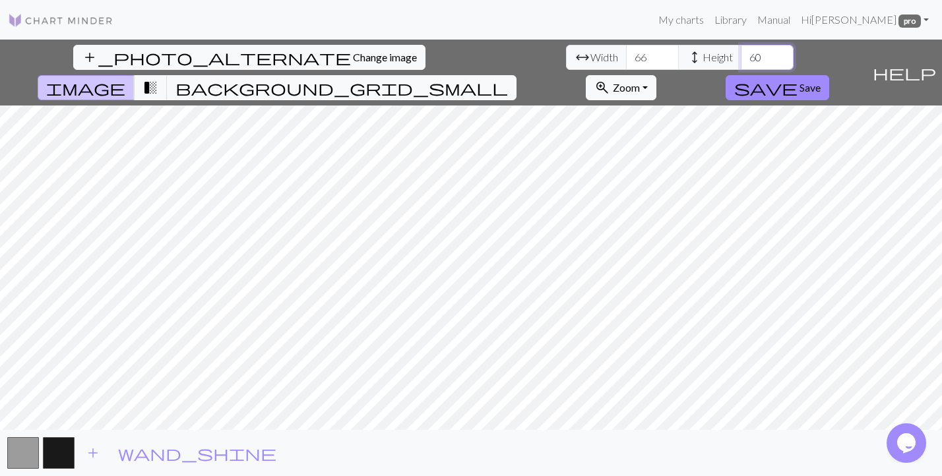
click at [741, 52] on input "60" at bounding box center [767, 57] width 53 height 25
click at [741, 52] on input "61" at bounding box center [767, 57] width 53 height 25
click at [741, 52] on input "62" at bounding box center [767, 57] width 53 height 25
click at [741, 52] on input "63" at bounding box center [767, 57] width 53 height 25
click at [741, 52] on input "64" at bounding box center [767, 57] width 53 height 25
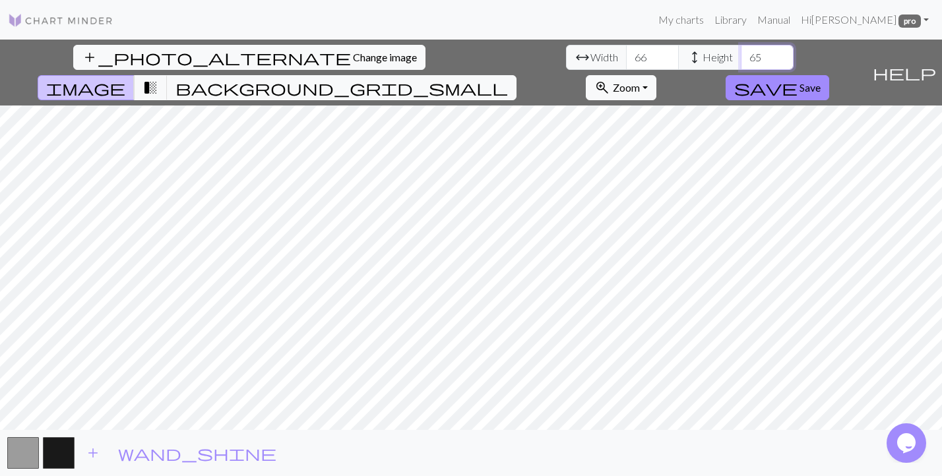
click at [741, 52] on input "65" at bounding box center [767, 57] width 53 height 25
click at [741, 52] on input "66" at bounding box center [767, 57] width 53 height 25
click at [741, 52] on input "67" at bounding box center [767, 57] width 53 height 25
click at [741, 52] on input "68" at bounding box center [767, 57] width 53 height 25
click at [741, 52] on input "69" at bounding box center [767, 57] width 53 height 25
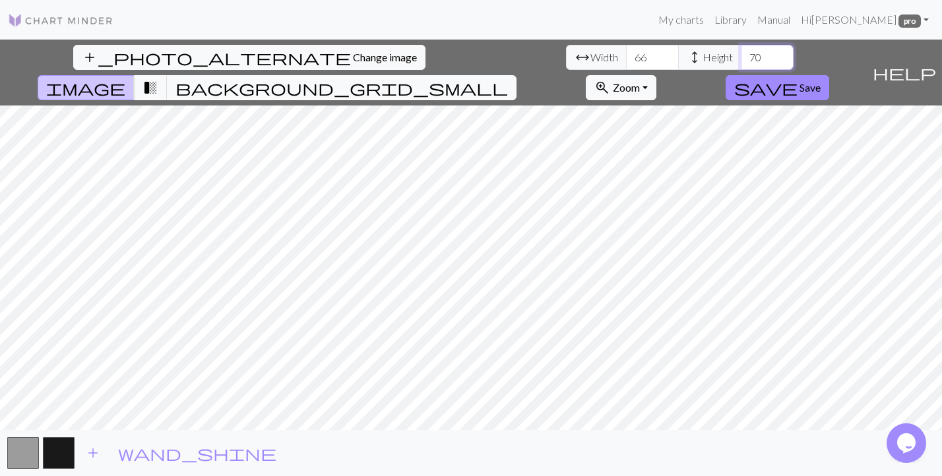
click at [741, 52] on input "70" at bounding box center [767, 57] width 53 height 25
click at [741, 52] on input "71" at bounding box center [767, 57] width 53 height 25
click at [741, 52] on input "72" at bounding box center [767, 57] width 53 height 25
click at [741, 52] on input "73" at bounding box center [767, 57] width 53 height 25
click at [741, 52] on input "74" at bounding box center [767, 57] width 53 height 25
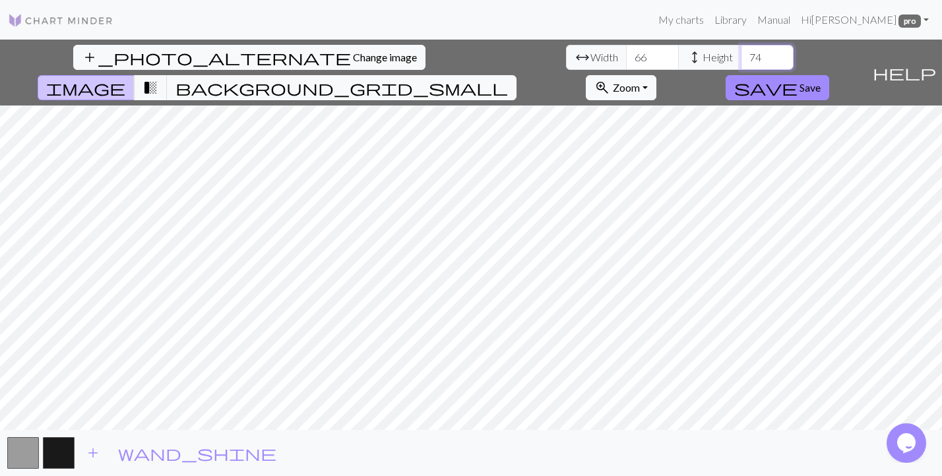
click at [741, 52] on input "75" at bounding box center [767, 57] width 53 height 25
click at [741, 52] on input "76" at bounding box center [767, 57] width 53 height 25
click at [741, 52] on input "77" at bounding box center [767, 57] width 53 height 25
click at [741, 52] on input "78" at bounding box center [767, 57] width 53 height 25
click at [741, 52] on input "79" at bounding box center [767, 57] width 53 height 25
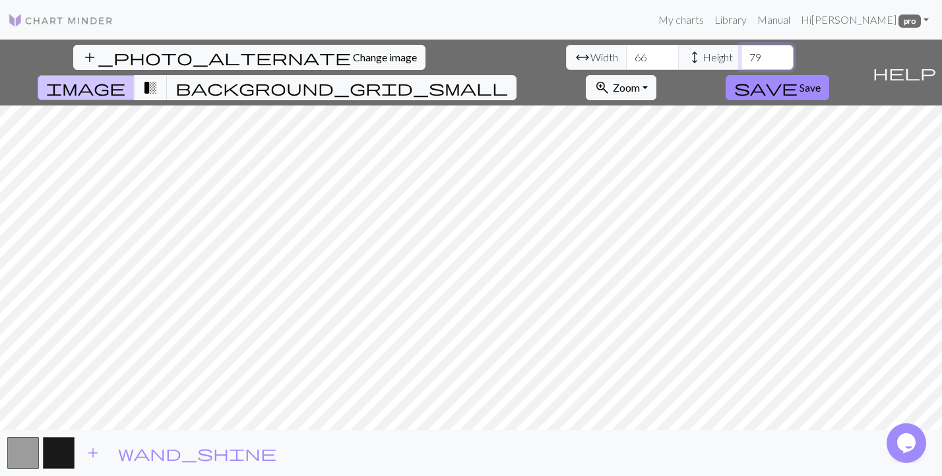
click at [741, 52] on input "80" at bounding box center [767, 57] width 53 height 25
click at [741, 52] on input "81" at bounding box center [767, 57] width 53 height 25
click at [741, 52] on input "82" at bounding box center [767, 57] width 53 height 25
click at [741, 52] on input "83" at bounding box center [767, 57] width 53 height 25
click at [741, 52] on input "84" at bounding box center [767, 57] width 53 height 25
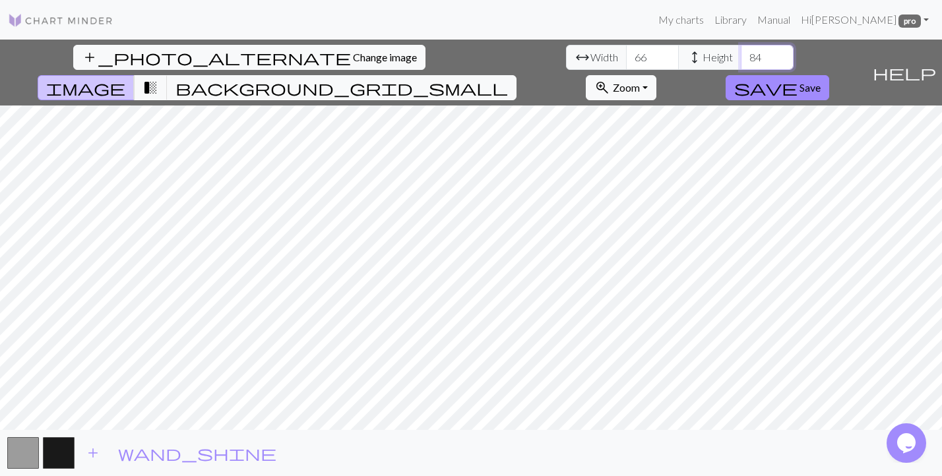
type input "85"
click at [741, 52] on input "85" at bounding box center [767, 57] width 53 height 25
click at [626, 52] on input "67" at bounding box center [652, 57] width 53 height 25
click at [626, 52] on input "68" at bounding box center [652, 57] width 53 height 25
click at [626, 52] on input "69" at bounding box center [652, 57] width 53 height 25
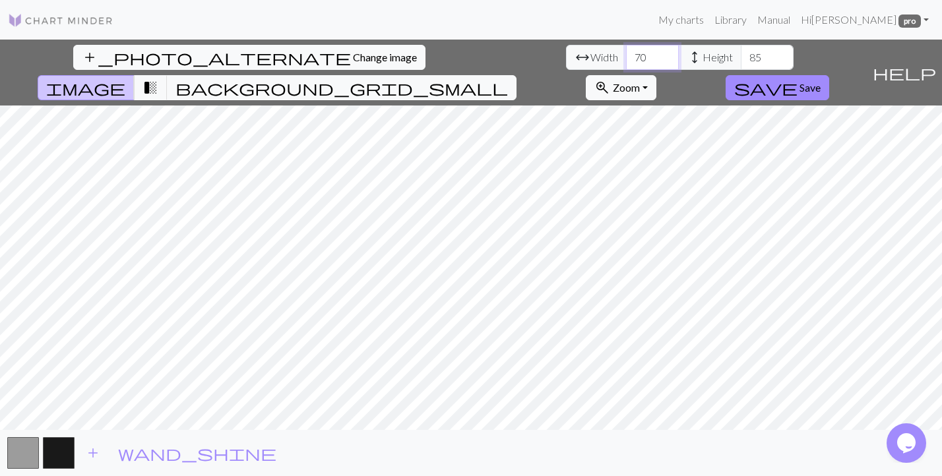
click at [626, 52] on input "70" at bounding box center [652, 57] width 53 height 25
click at [626, 52] on input "71" at bounding box center [652, 57] width 53 height 25
click at [626, 52] on input "72" at bounding box center [652, 57] width 53 height 25
click at [626, 52] on input "73" at bounding box center [652, 57] width 53 height 25
click at [626, 52] on input "74" at bounding box center [652, 57] width 53 height 25
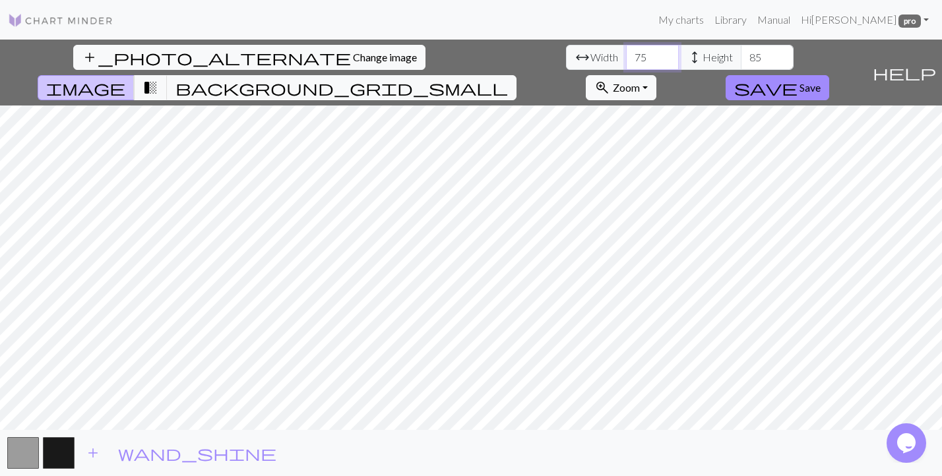
click at [626, 52] on input "75" at bounding box center [652, 57] width 53 height 25
click at [626, 52] on input "76" at bounding box center [652, 57] width 53 height 25
click at [626, 52] on input "77" at bounding box center [652, 57] width 53 height 25
click at [626, 52] on input "78" at bounding box center [652, 57] width 53 height 25
click at [626, 64] on input "77" at bounding box center [652, 57] width 53 height 25
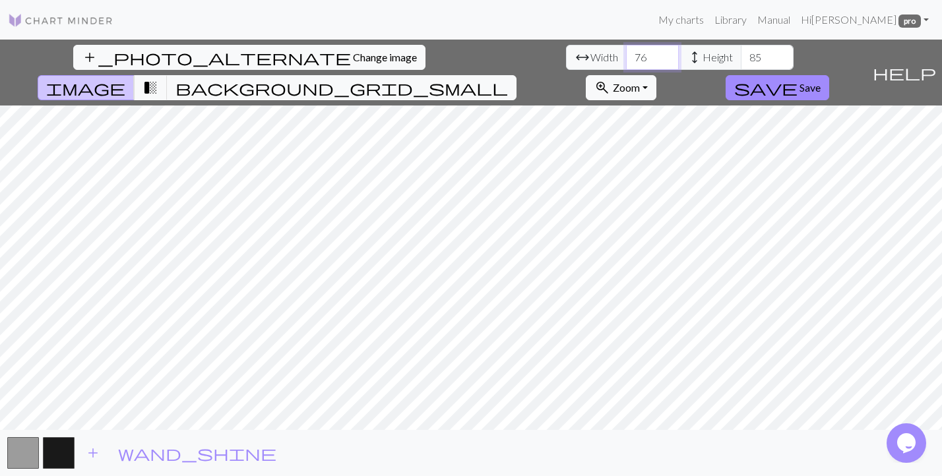
click at [626, 64] on input "76" at bounding box center [652, 57] width 53 height 25
click at [626, 64] on input "75" at bounding box center [652, 57] width 53 height 25
click at [626, 64] on input "74" at bounding box center [652, 57] width 53 height 25
click at [626, 64] on input "73" at bounding box center [652, 57] width 53 height 25
click at [626, 64] on input "72" at bounding box center [652, 57] width 53 height 25
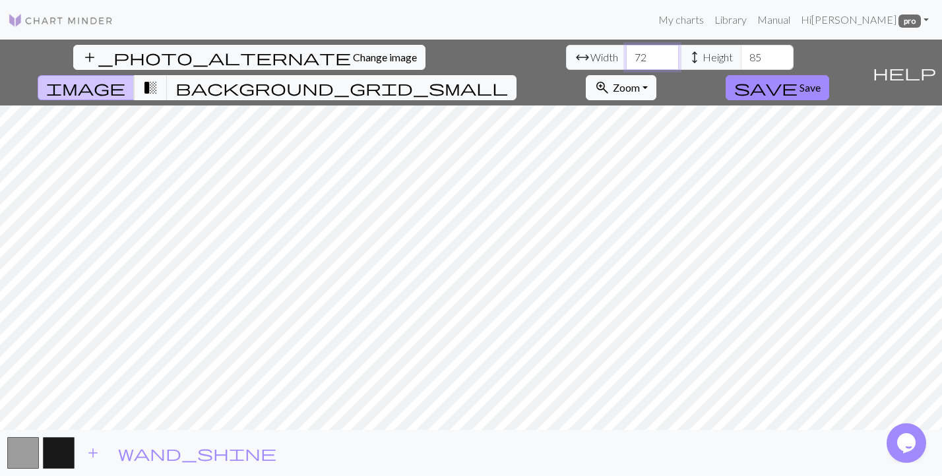
click at [626, 64] on input "71" at bounding box center [652, 57] width 53 height 25
click at [626, 64] on input "70" at bounding box center [652, 57] width 53 height 25
click at [626, 64] on input "69" at bounding box center [652, 57] width 53 height 25
click at [626, 64] on input "68" at bounding box center [652, 57] width 53 height 25
click at [626, 64] on input "67" at bounding box center [652, 57] width 53 height 25
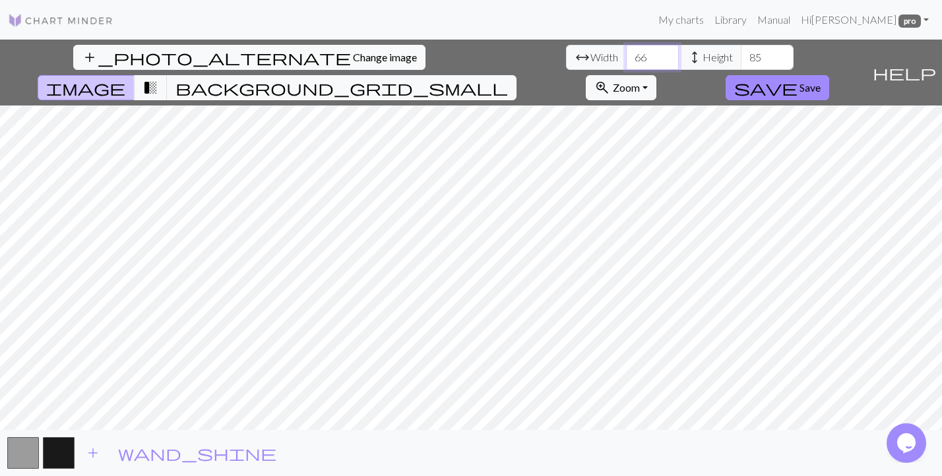
click at [626, 62] on input "66" at bounding box center [652, 57] width 53 height 25
click at [626, 62] on input "65" at bounding box center [652, 57] width 53 height 25
type input "64"
click at [626, 62] on input "64" at bounding box center [652, 57] width 53 height 25
click at [798, 79] on span "save" at bounding box center [765, 88] width 63 height 18
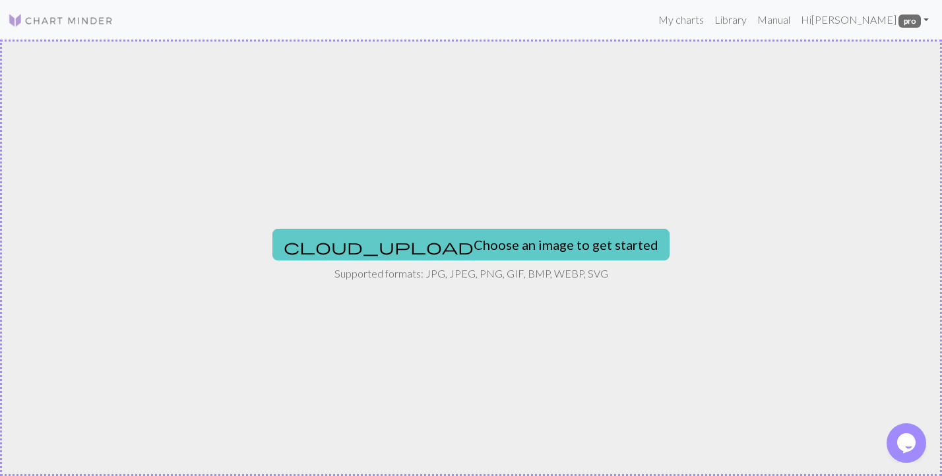
click at [406, 232] on button "cloud_upload Choose an image to get started" at bounding box center [471, 245] width 397 height 32
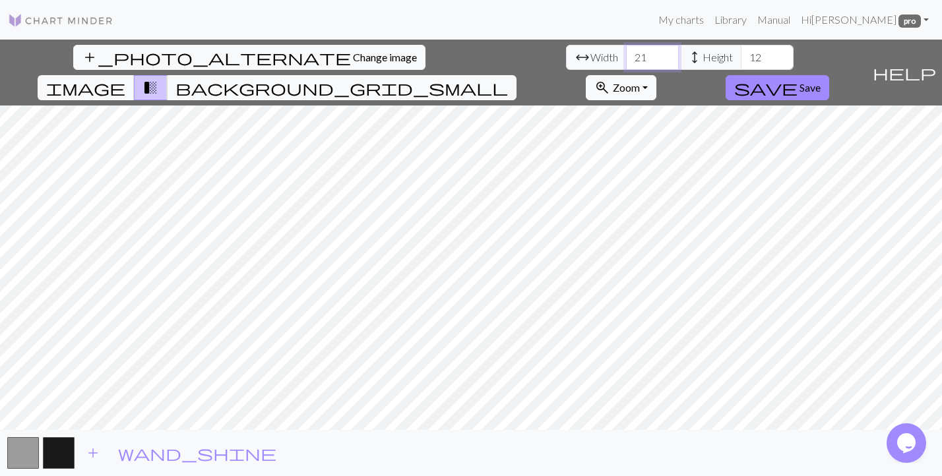
click at [626, 55] on input "21" at bounding box center [652, 57] width 53 height 25
click at [626, 55] on input "22" at bounding box center [652, 57] width 53 height 25
click at [626, 55] on input "23" at bounding box center [652, 57] width 53 height 25
click at [626, 55] on input "24" at bounding box center [652, 57] width 53 height 25
click at [626, 55] on input "25" at bounding box center [652, 57] width 53 height 25
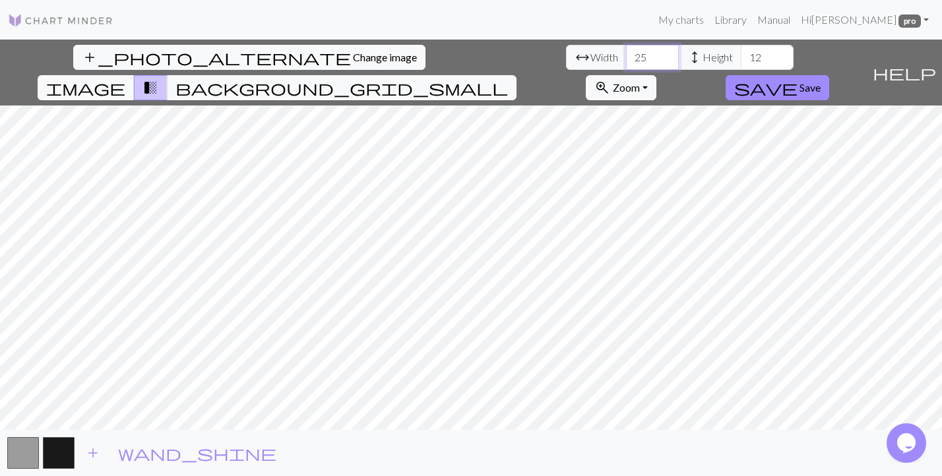
click at [626, 55] on input "26" at bounding box center [652, 57] width 53 height 25
click at [626, 55] on input "27" at bounding box center [652, 57] width 53 height 25
click at [626, 55] on input "28" at bounding box center [652, 57] width 53 height 25
click at [626, 55] on input "29" at bounding box center [652, 57] width 53 height 25
click at [626, 55] on input "30" at bounding box center [652, 57] width 53 height 25
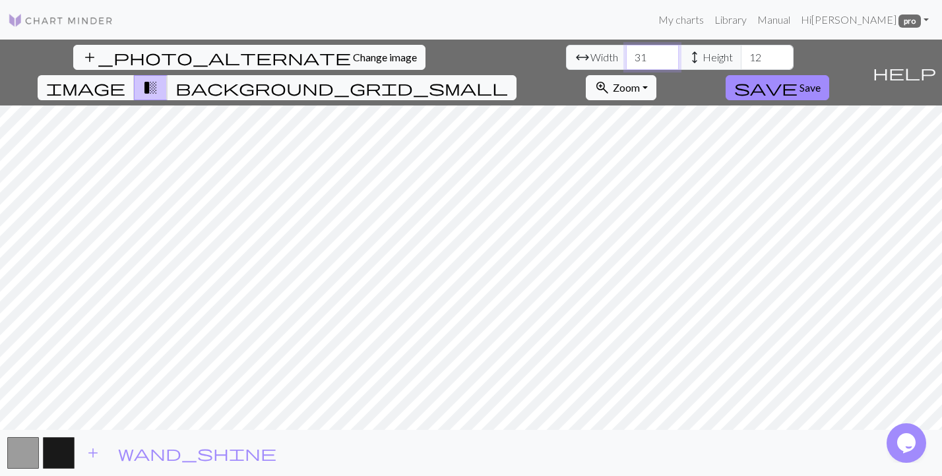
click at [626, 55] on input "31" at bounding box center [652, 57] width 53 height 25
click at [626, 55] on input "32" at bounding box center [652, 57] width 53 height 25
click at [626, 55] on input "33" at bounding box center [652, 57] width 53 height 25
click at [626, 55] on input "34" at bounding box center [652, 57] width 53 height 25
click at [626, 55] on input "35" at bounding box center [652, 57] width 53 height 25
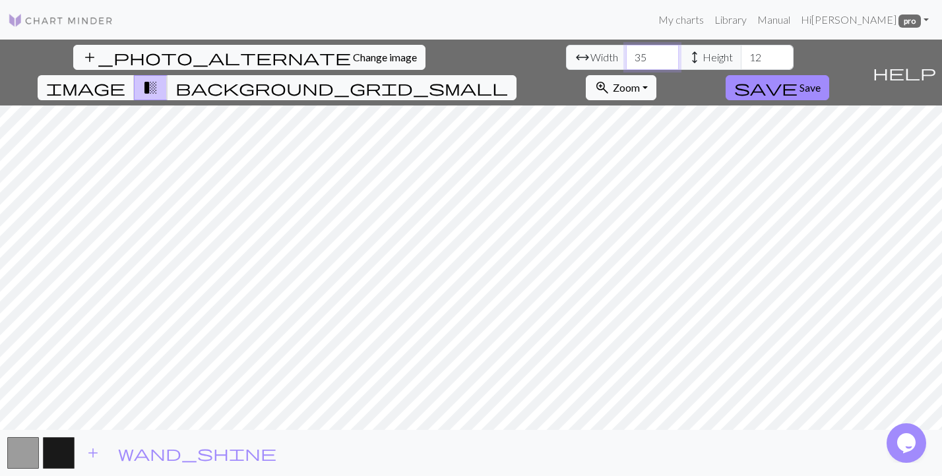
click at [626, 55] on input "36" at bounding box center [652, 57] width 53 height 25
click at [626, 55] on input "37" at bounding box center [652, 57] width 53 height 25
click at [626, 55] on input "38" at bounding box center [652, 57] width 53 height 25
click at [626, 55] on input "39" at bounding box center [652, 57] width 53 height 25
click at [626, 55] on input "40" at bounding box center [652, 57] width 53 height 25
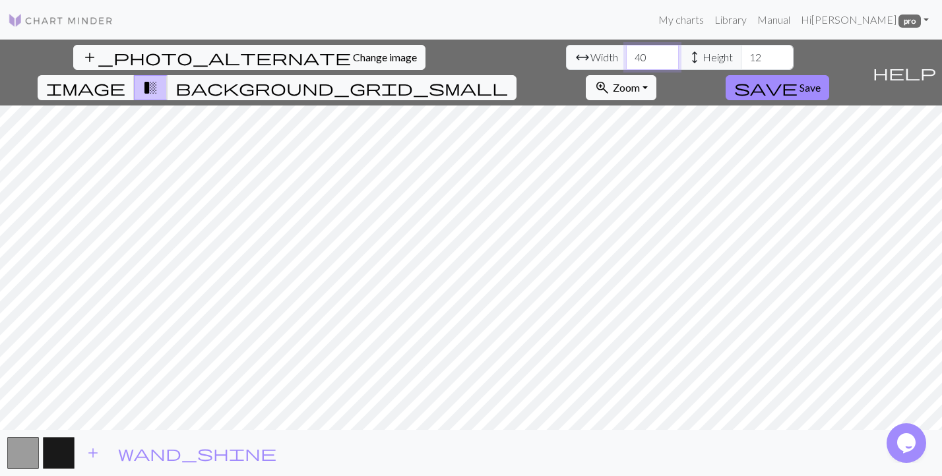
click at [626, 55] on input "41" at bounding box center [652, 57] width 53 height 25
click at [626, 55] on input "42" at bounding box center [652, 57] width 53 height 25
click at [626, 55] on input "43" at bounding box center [652, 57] width 53 height 25
click at [626, 55] on input "44" at bounding box center [652, 57] width 53 height 25
click at [626, 55] on input "45" at bounding box center [652, 57] width 53 height 25
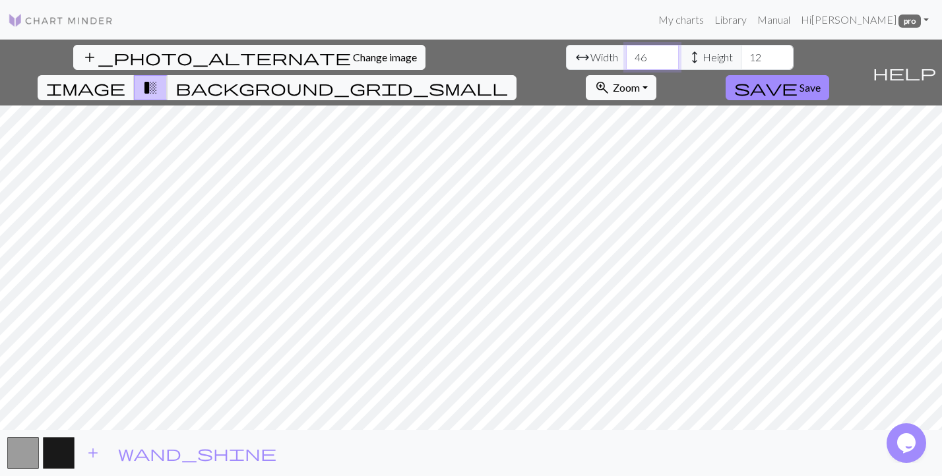
click at [626, 55] on input "46" at bounding box center [652, 57] width 53 height 25
click at [626, 55] on input "47" at bounding box center [652, 57] width 53 height 25
click at [626, 55] on input "48" at bounding box center [652, 57] width 53 height 25
click at [626, 55] on input "49" at bounding box center [652, 57] width 53 height 25
click at [626, 55] on input "50" at bounding box center [652, 57] width 53 height 25
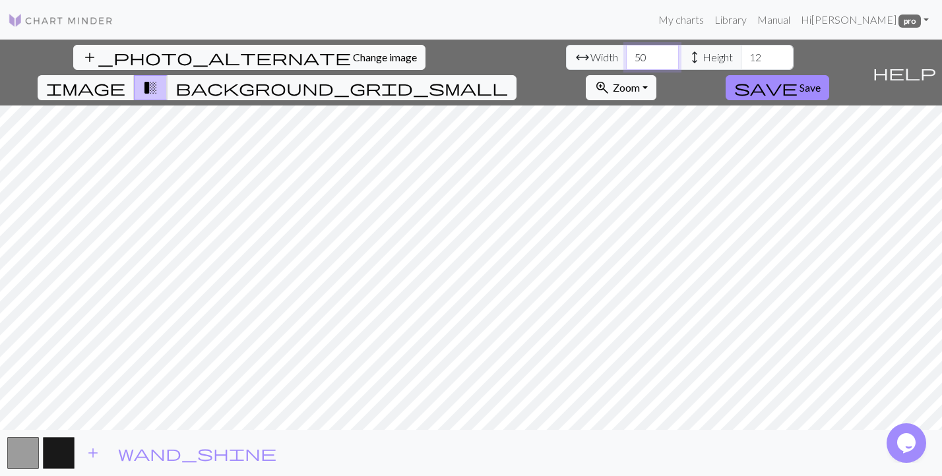
click at [626, 55] on input "51" at bounding box center [652, 57] width 53 height 25
click at [626, 55] on input "52" at bounding box center [652, 57] width 53 height 25
click at [626, 55] on input "53" at bounding box center [652, 57] width 53 height 25
click at [626, 55] on input "54" at bounding box center [652, 57] width 53 height 25
click at [626, 55] on input "55" at bounding box center [652, 57] width 53 height 25
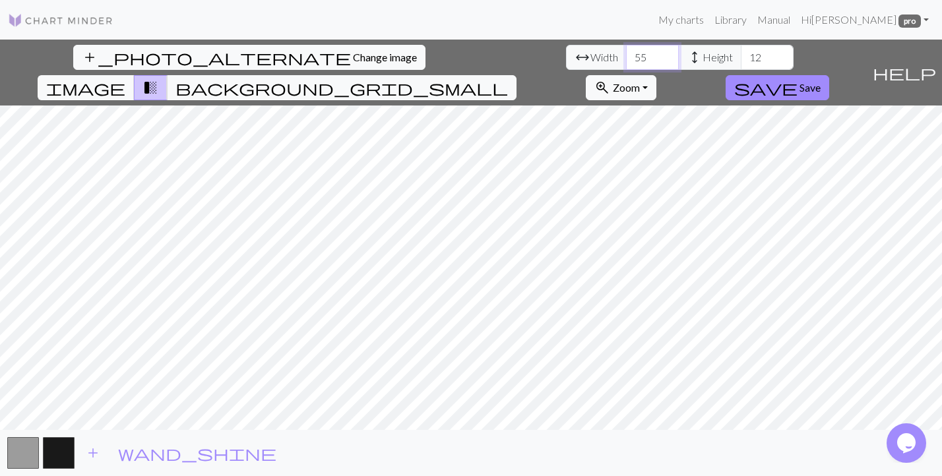
click at [626, 55] on input "56" at bounding box center [652, 57] width 53 height 25
click at [626, 55] on input "57" at bounding box center [652, 57] width 53 height 25
click at [626, 55] on input "58" at bounding box center [652, 57] width 53 height 25
click at [626, 55] on input "59" at bounding box center [652, 57] width 53 height 25
click at [626, 55] on input "60" at bounding box center [652, 57] width 53 height 25
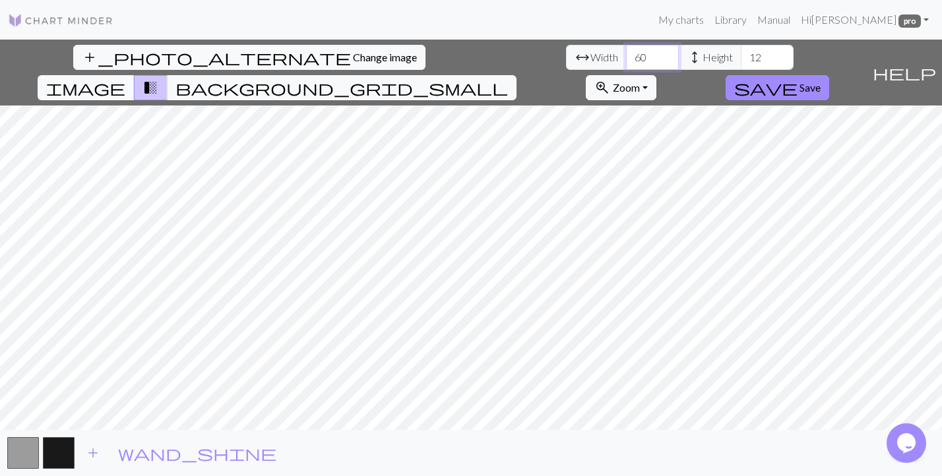
click at [626, 55] on input "61" at bounding box center [652, 57] width 53 height 25
click at [626, 55] on input "62" at bounding box center [652, 57] width 53 height 25
click at [626, 55] on input "63" at bounding box center [652, 57] width 53 height 25
click at [626, 55] on input "64" at bounding box center [652, 57] width 53 height 25
click at [626, 55] on input "65" at bounding box center [652, 57] width 53 height 25
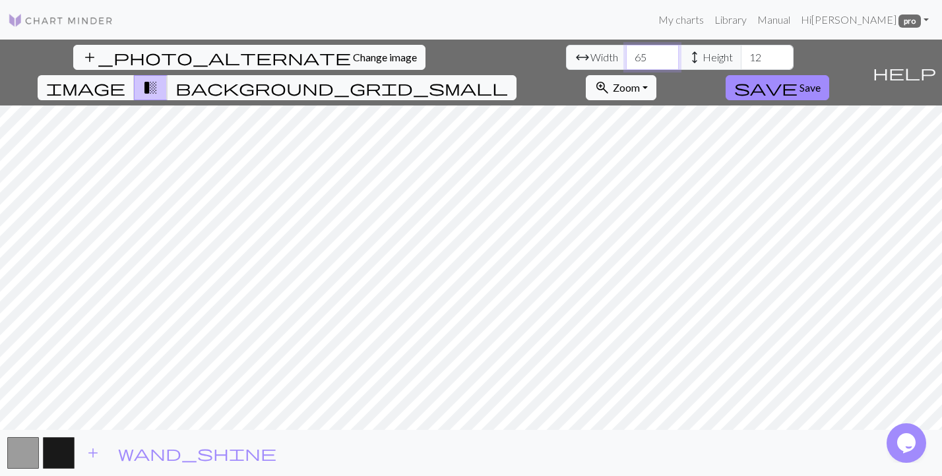
click at [626, 55] on input "66" at bounding box center [652, 57] width 53 height 25
click at [626, 55] on input "67" at bounding box center [652, 57] width 53 height 25
click at [626, 55] on input "68" at bounding box center [652, 57] width 53 height 25
click at [626, 55] on input "69" at bounding box center [652, 57] width 53 height 25
type input "68"
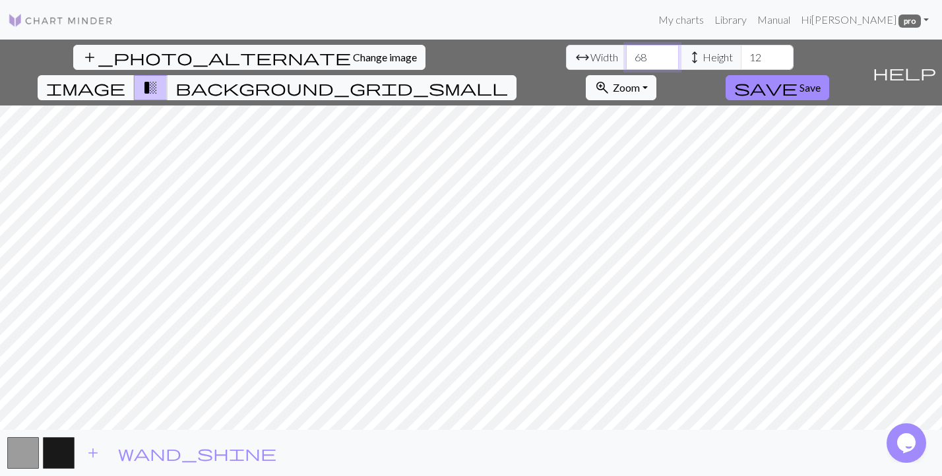
click at [626, 61] on input "68" at bounding box center [652, 57] width 53 height 25
click at [741, 60] on input "12" at bounding box center [767, 57] width 53 height 25
type input "1"
type input "85"
click at [125, 79] on span "image" at bounding box center [85, 88] width 79 height 18
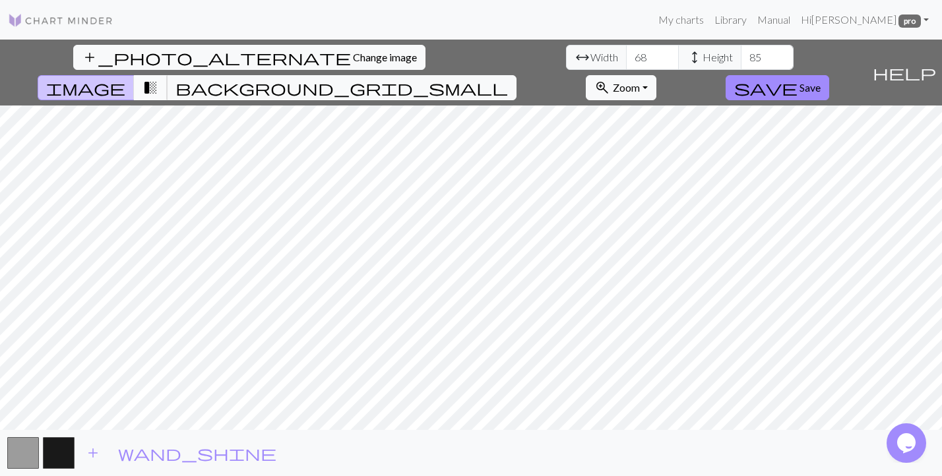
click at [158, 79] on span "transition_fade" at bounding box center [151, 88] width 16 height 18
click at [123, 451] on span "wand_shine" at bounding box center [197, 453] width 158 height 18
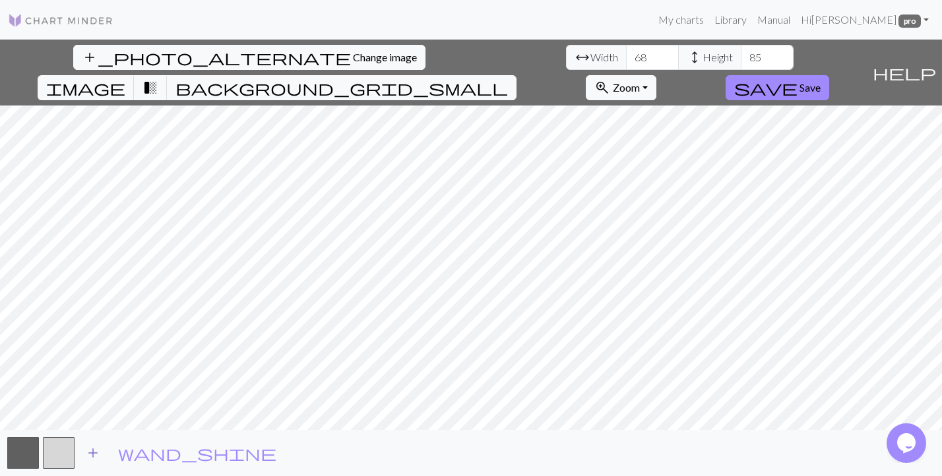
click at [96, 459] on span "add" at bounding box center [93, 453] width 16 height 18
click at [135, 450] on span "add" at bounding box center [129, 453] width 16 height 18
click at [170, 451] on span "add" at bounding box center [164, 453] width 16 height 18
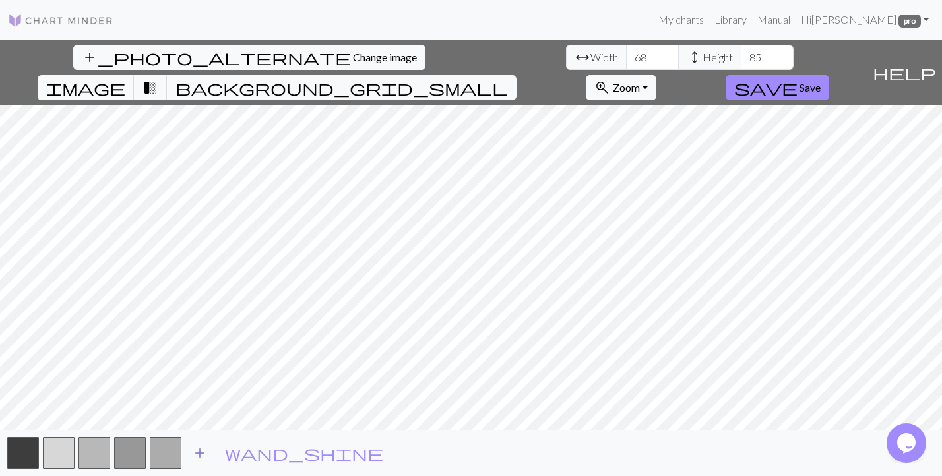
click at [197, 455] on span "add" at bounding box center [200, 453] width 16 height 18
click at [233, 453] on span "add" at bounding box center [236, 453] width 16 height 18
click at [276, 453] on span "add" at bounding box center [271, 453] width 16 height 18
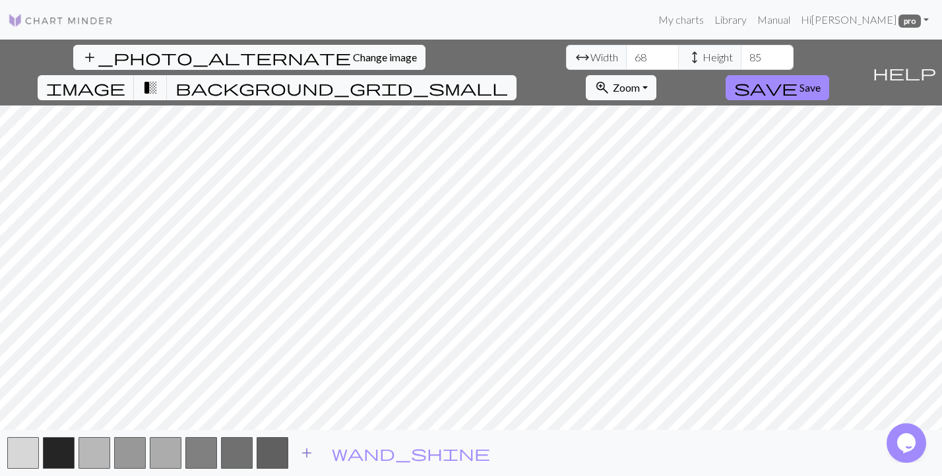
click at [308, 451] on span "add" at bounding box center [307, 453] width 16 height 18
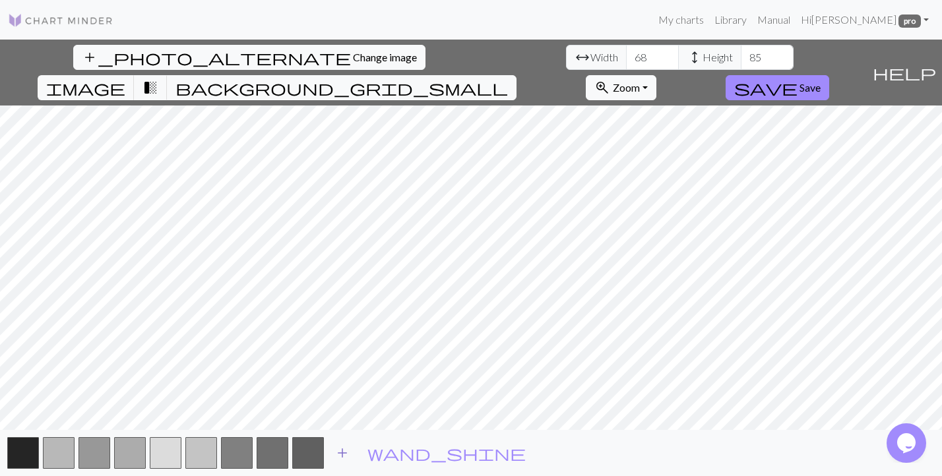
click at [347, 452] on span "add" at bounding box center [343, 453] width 16 height 18
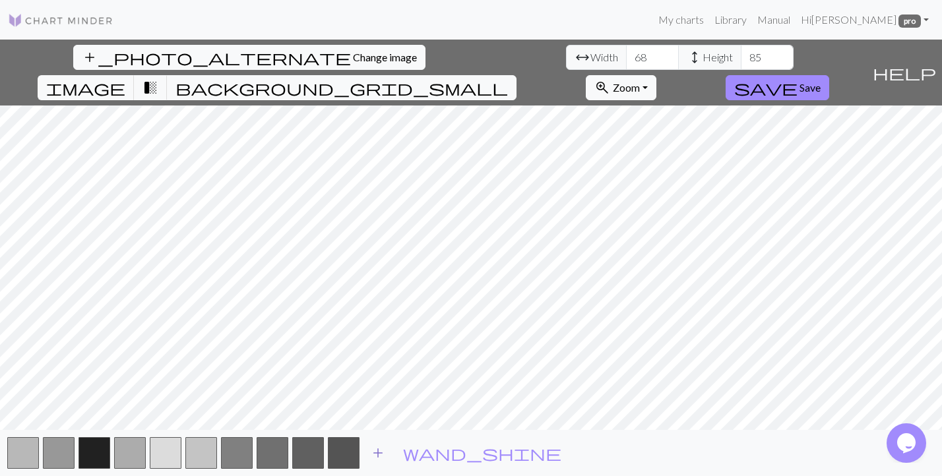
click at [377, 451] on span "add" at bounding box center [378, 453] width 16 height 18
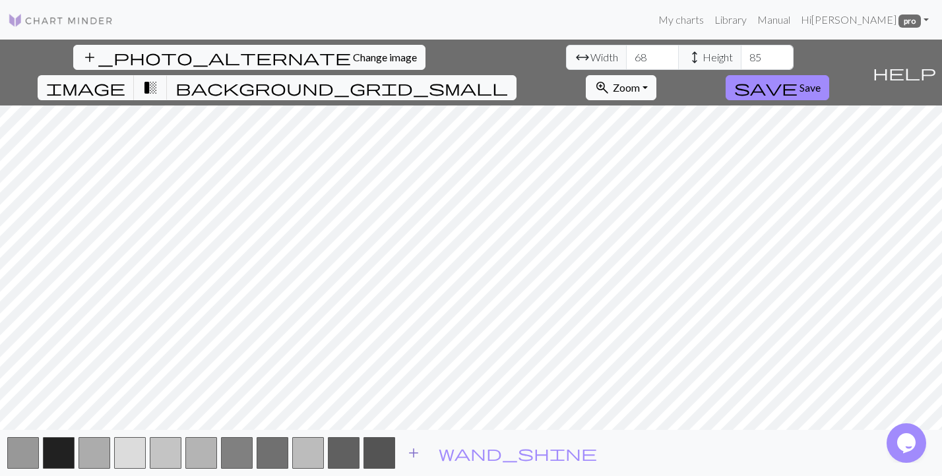
click at [408, 452] on span "add" at bounding box center [414, 453] width 16 height 18
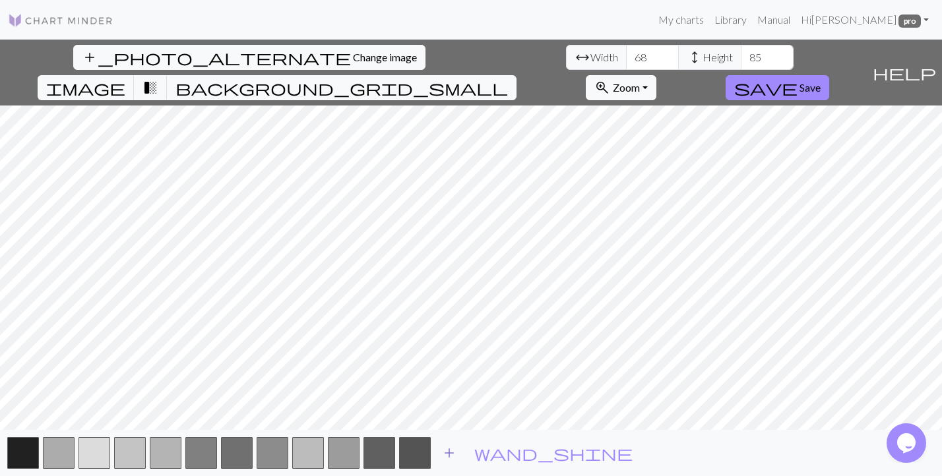
click at [446, 453] on span "add" at bounding box center [449, 453] width 16 height 18
click at [487, 452] on span "add" at bounding box center [485, 453] width 16 height 18
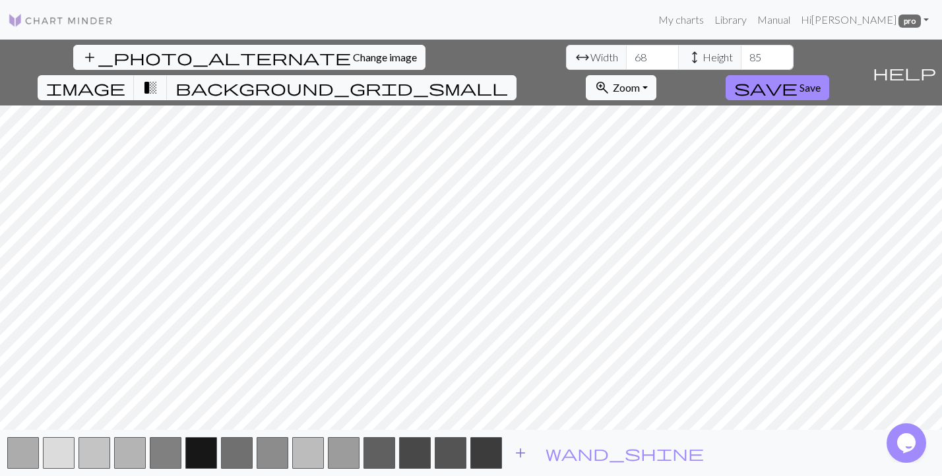
click at [523, 451] on span "add" at bounding box center [521, 453] width 16 height 18
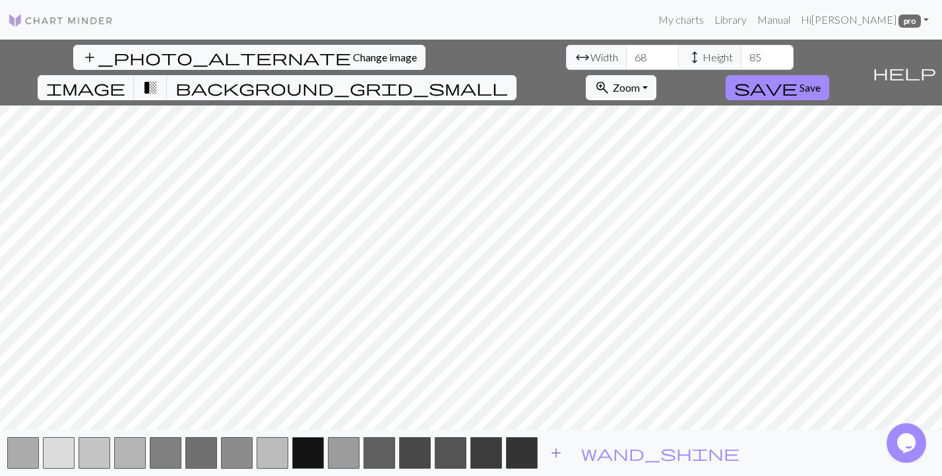
click at [552, 454] on span "add" at bounding box center [556, 453] width 16 height 18
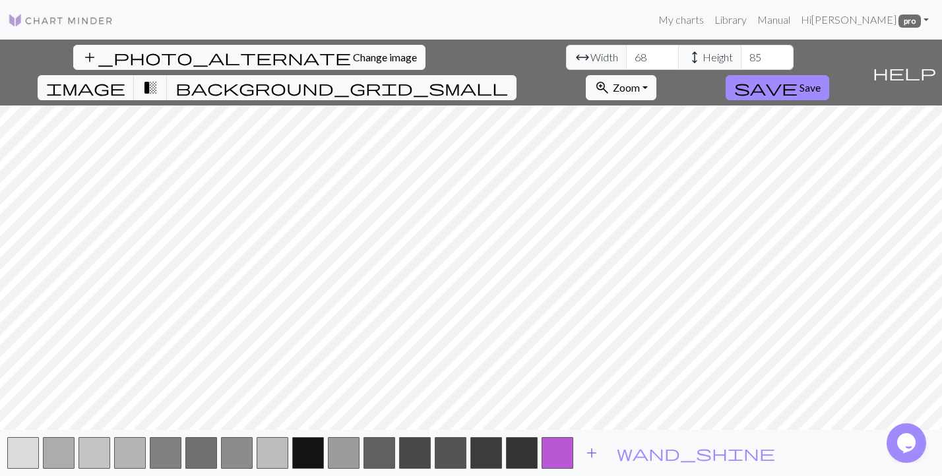
click at [592, 458] on span "add" at bounding box center [592, 453] width 16 height 18
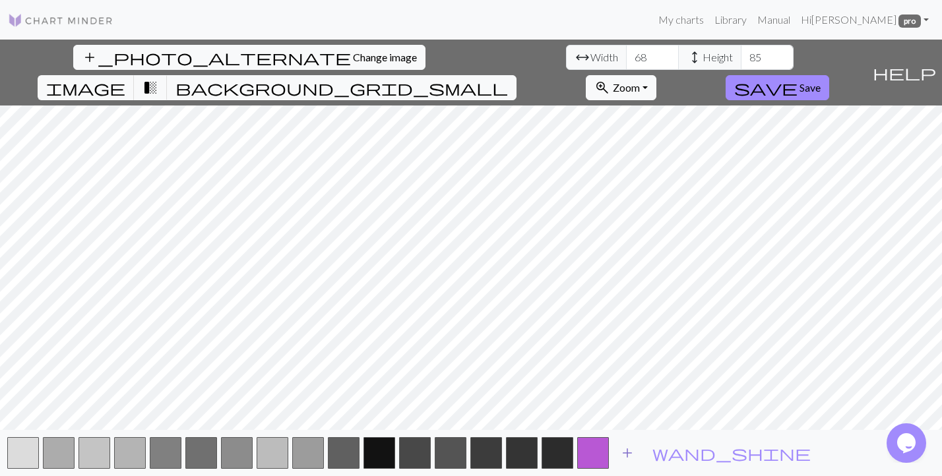
click at [637, 455] on button "add" at bounding box center [627, 453] width 33 height 25
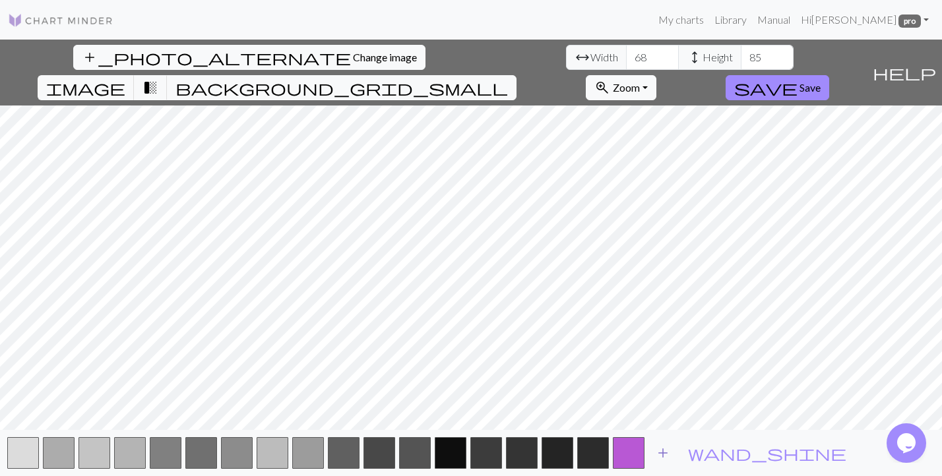
click at [663, 455] on span "add" at bounding box center [663, 453] width 16 height 18
click at [696, 453] on span "add" at bounding box center [699, 453] width 16 height 18
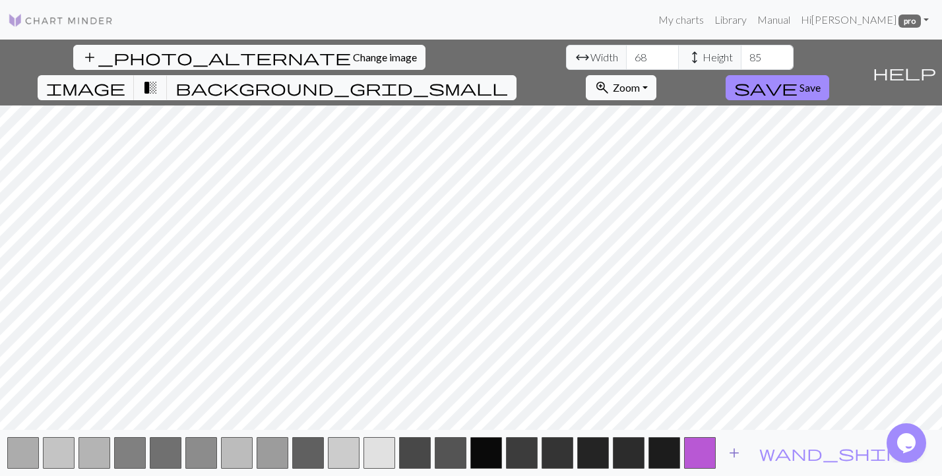
click at [742, 453] on span "add" at bounding box center [735, 453] width 16 height 18
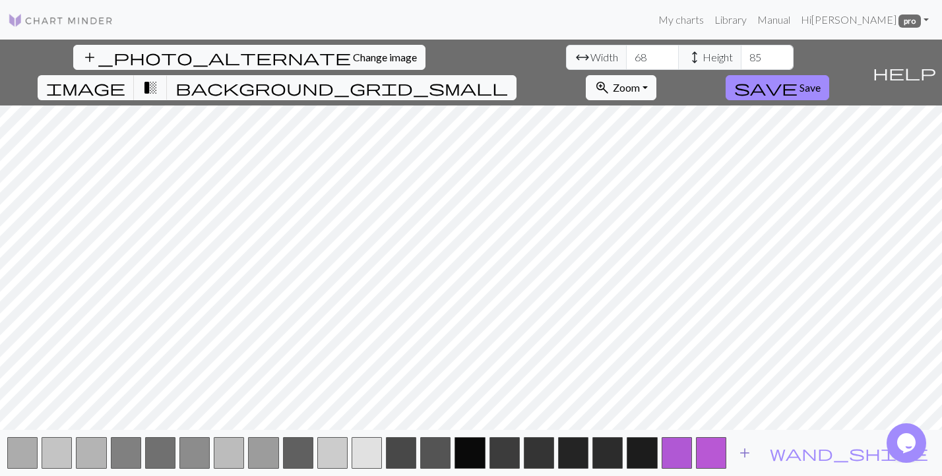
click at [753, 451] on span "add" at bounding box center [745, 453] width 16 height 18
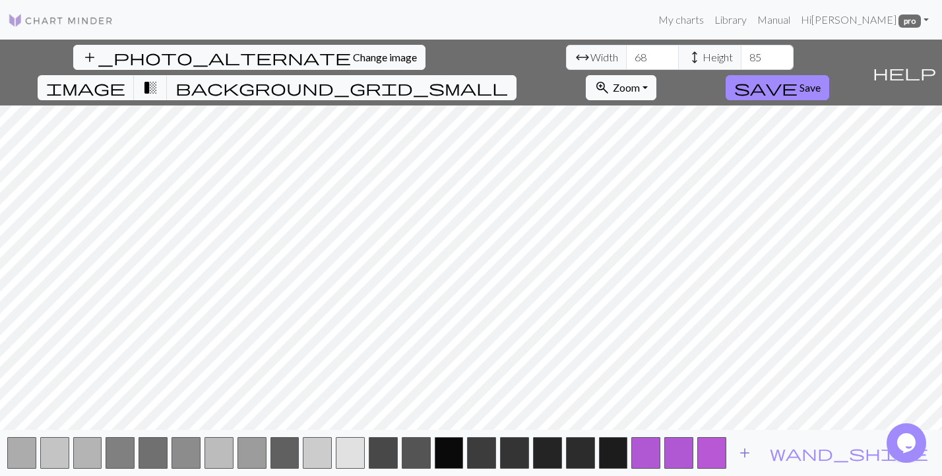
click at [753, 449] on span "add" at bounding box center [745, 453] width 16 height 18
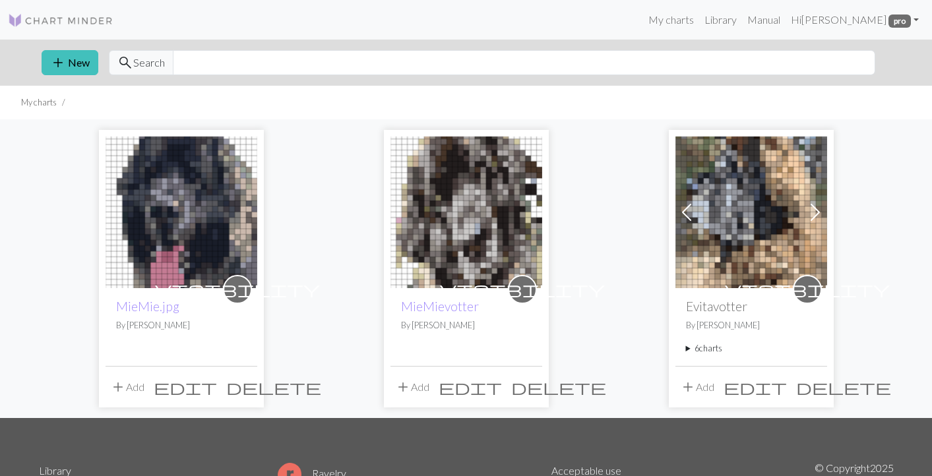
click at [734, 223] on img at bounding box center [752, 213] width 152 height 152
